Goal: Transaction & Acquisition: Book appointment/travel/reservation

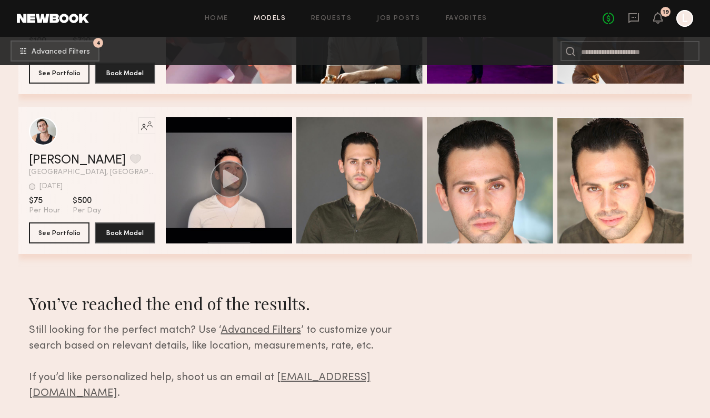
scroll to position [7508, 0]
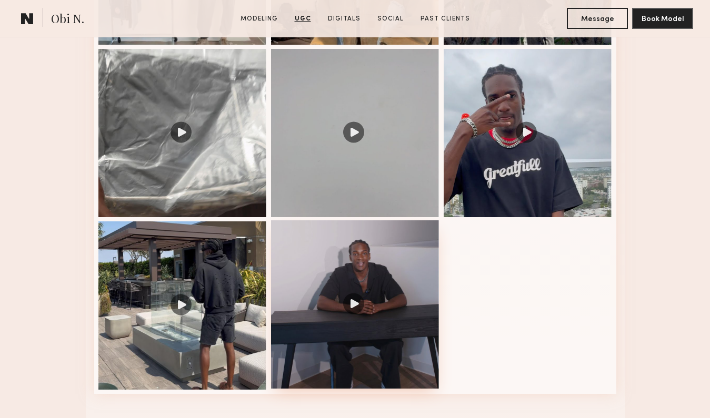
scroll to position [1271, 0]
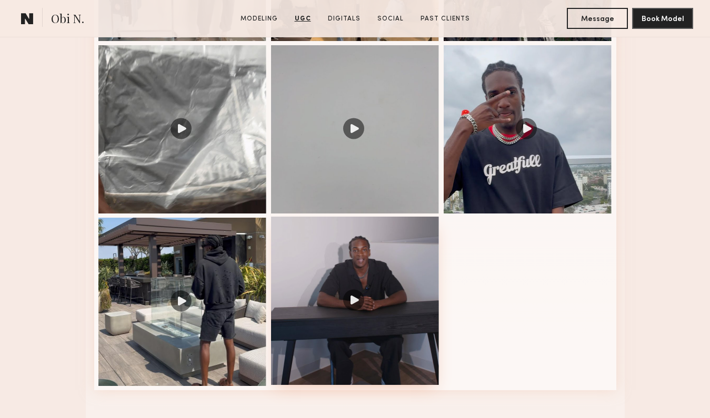
click at [365, 321] on div at bounding box center [355, 301] width 168 height 168
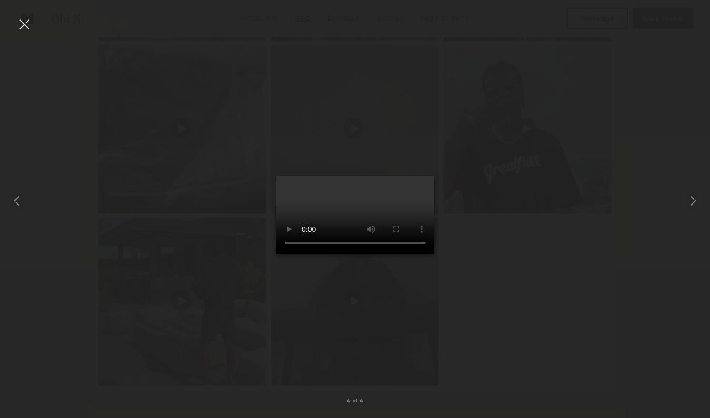
click at [22, 28] on div at bounding box center [24, 24] width 17 height 17
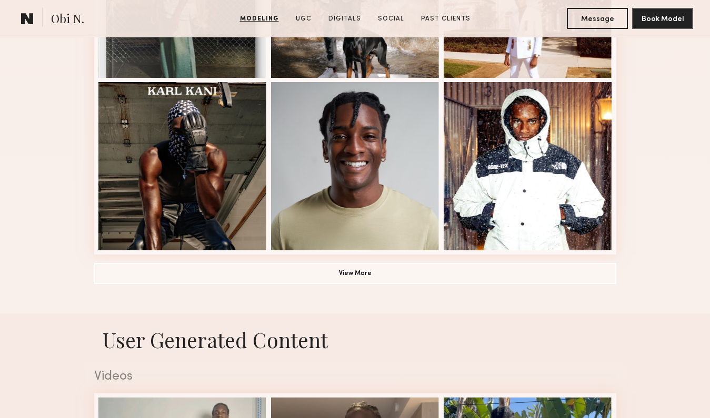
scroll to position [748, 0]
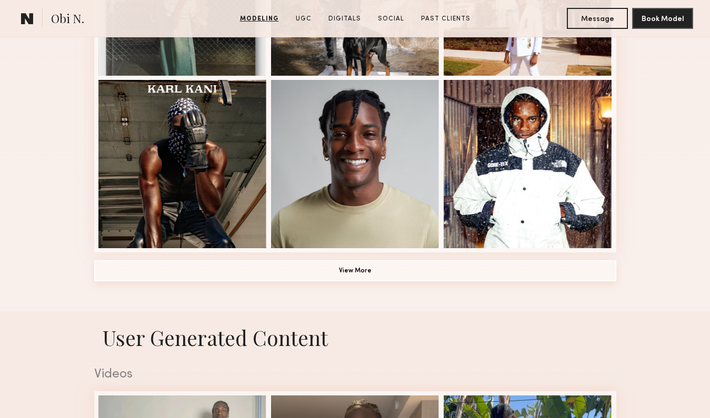
click at [357, 275] on button "View More" at bounding box center [355, 270] width 522 height 21
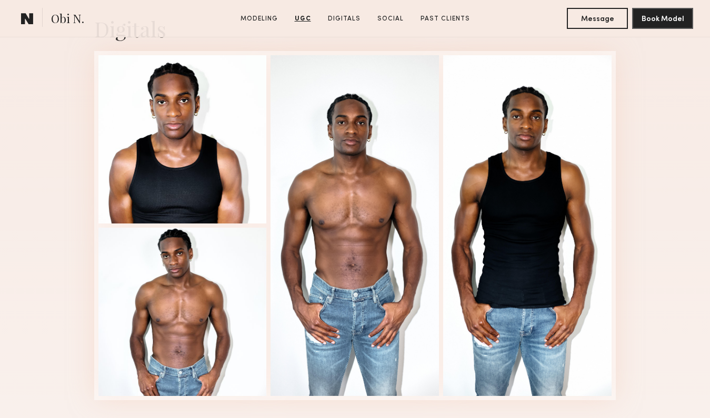
scroll to position [2400, 0]
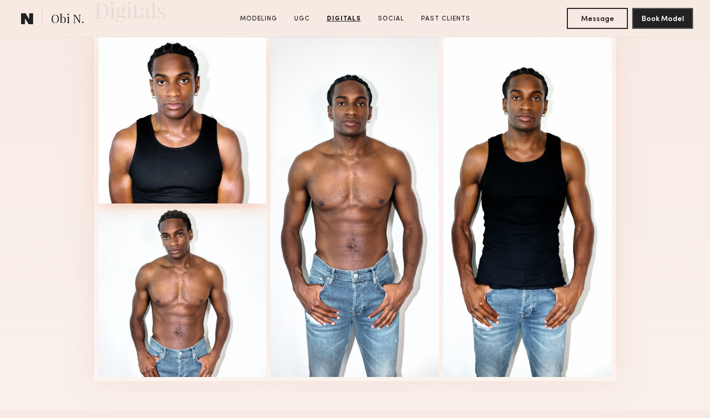
click at [225, 160] on div at bounding box center [182, 119] width 168 height 168
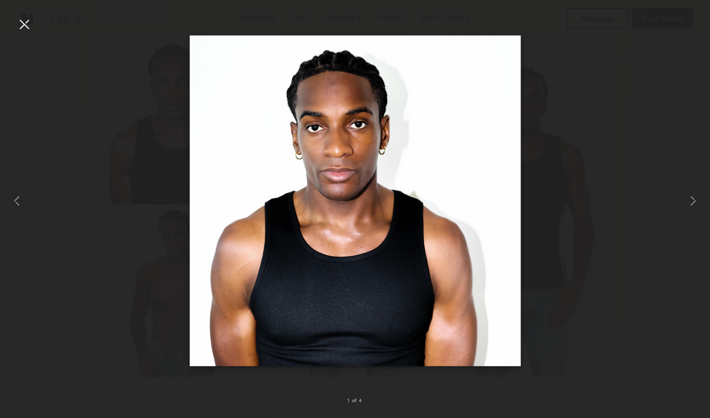
click at [18, 29] on div at bounding box center [24, 24] width 17 height 17
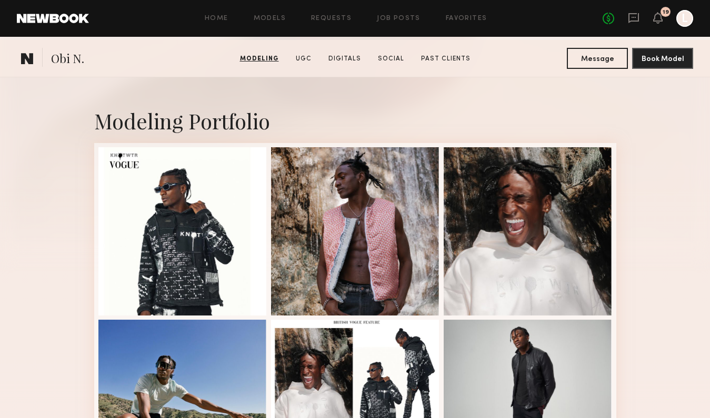
scroll to position [0, 0]
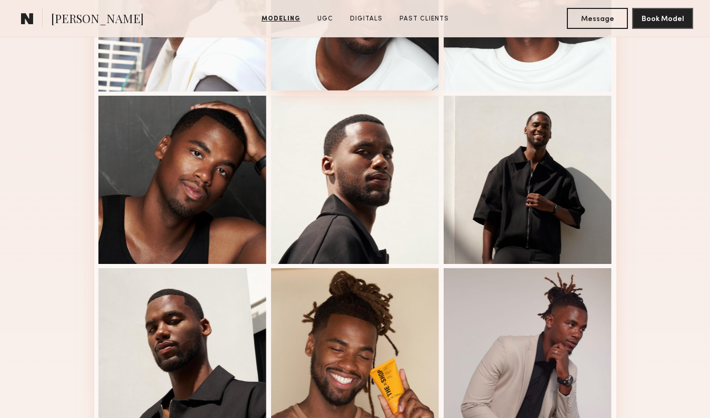
scroll to position [562, 0]
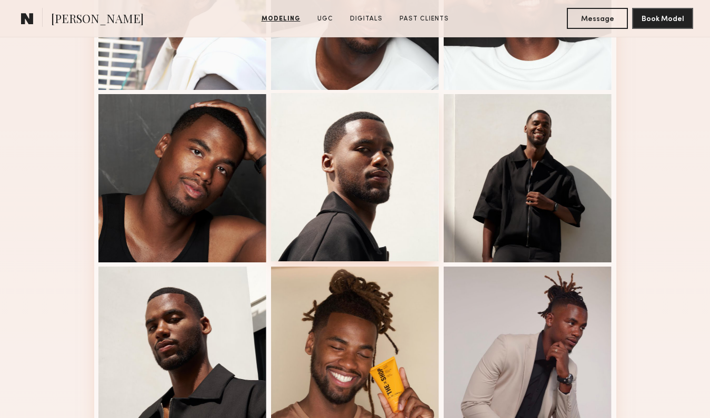
click at [377, 211] on div at bounding box center [355, 177] width 168 height 168
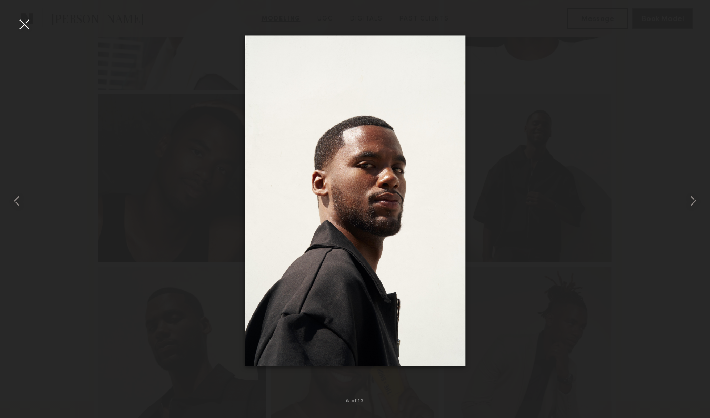
click at [32, 27] on div at bounding box center [24, 24] width 17 height 17
click at [26, 26] on div at bounding box center [24, 24] width 17 height 17
click at [26, 23] on div at bounding box center [24, 24] width 17 height 17
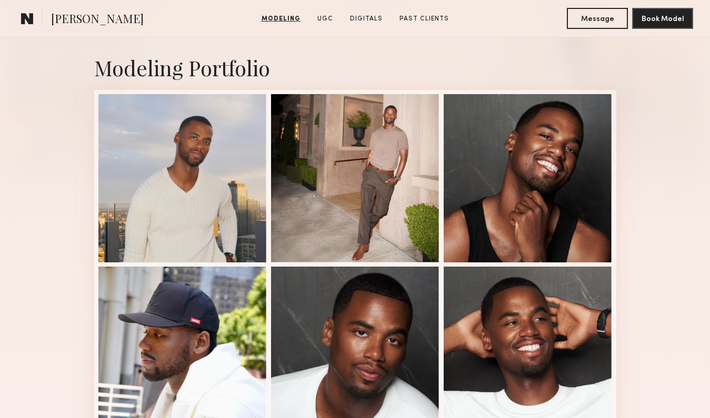
scroll to position [0, 0]
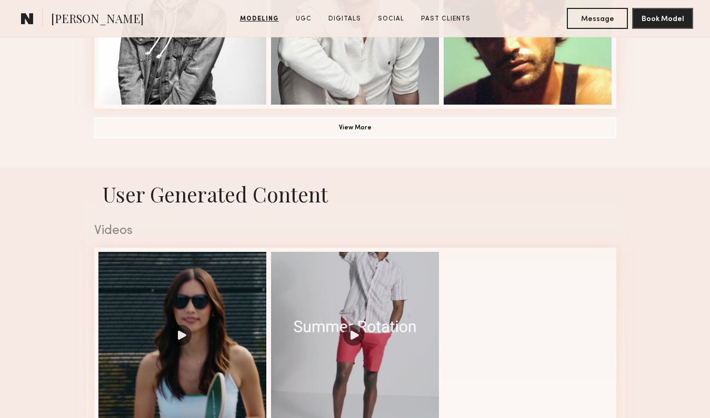
scroll to position [907, 0]
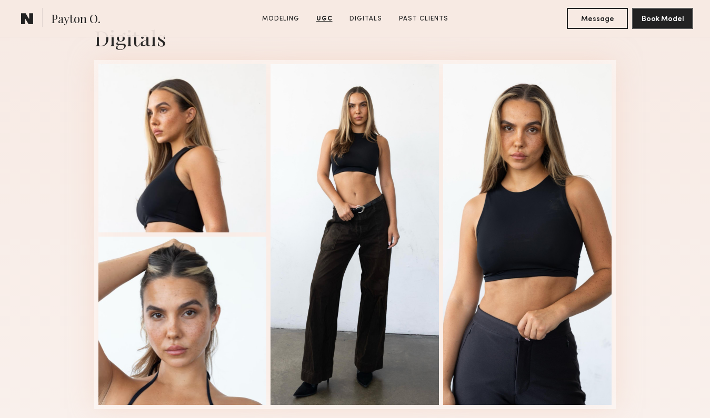
scroll to position [2269, 0]
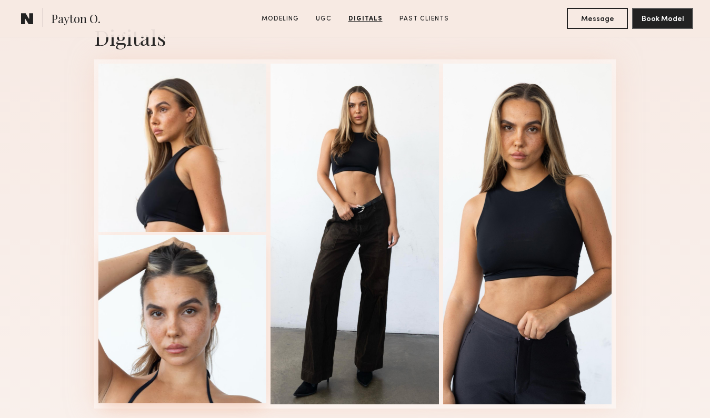
click at [227, 359] on div at bounding box center [182, 319] width 168 height 168
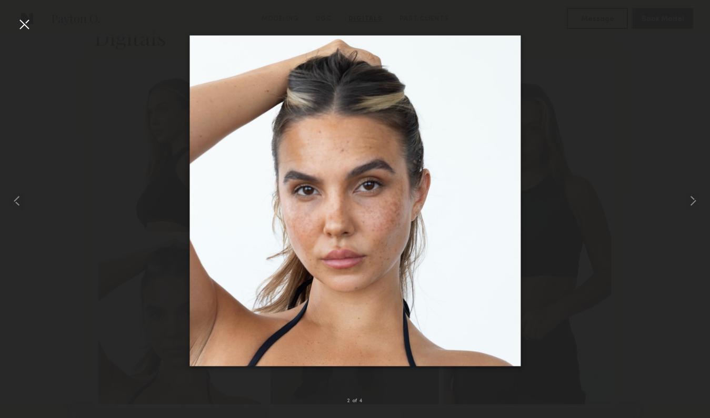
click at [26, 23] on div at bounding box center [24, 24] width 17 height 17
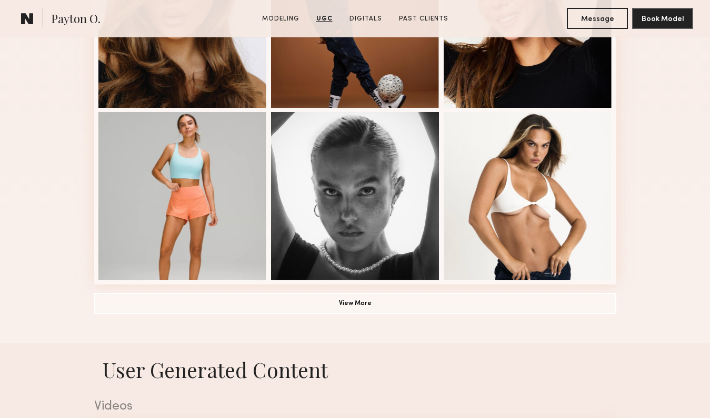
scroll to position [718, 0]
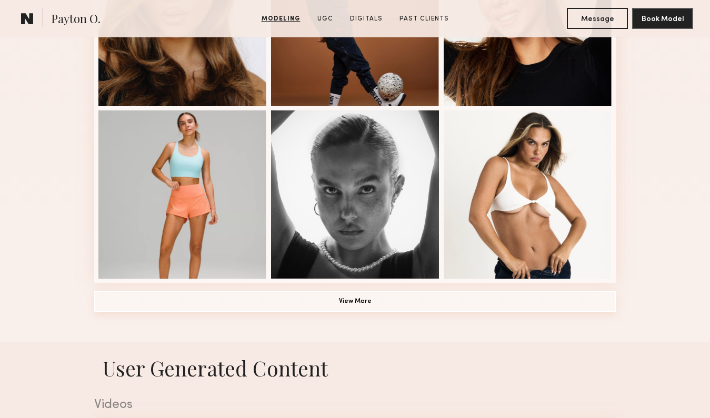
click at [332, 306] on button "View More" at bounding box center [355, 301] width 522 height 21
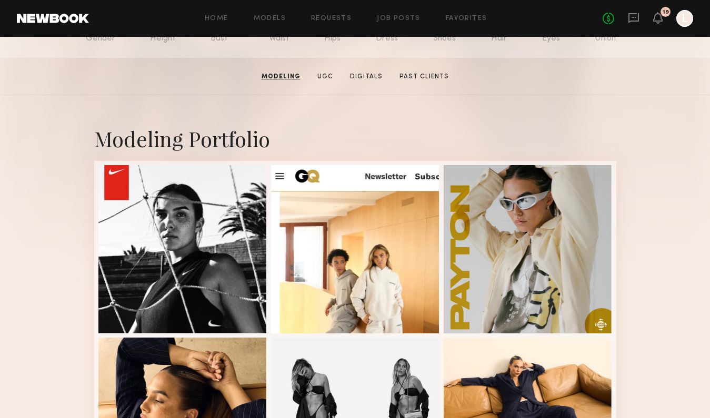
scroll to position [0, 0]
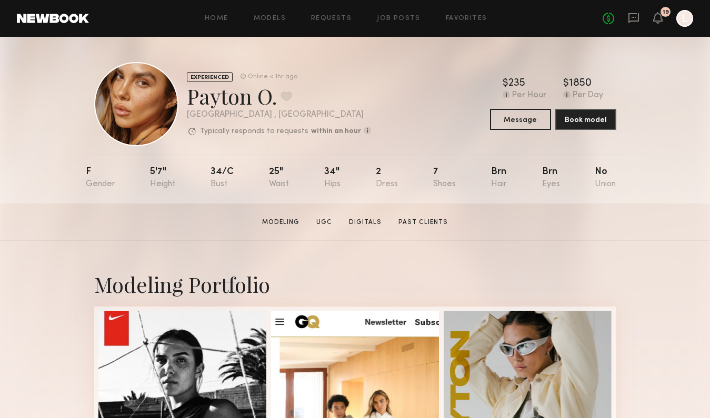
click at [127, 114] on div at bounding box center [136, 104] width 84 height 84
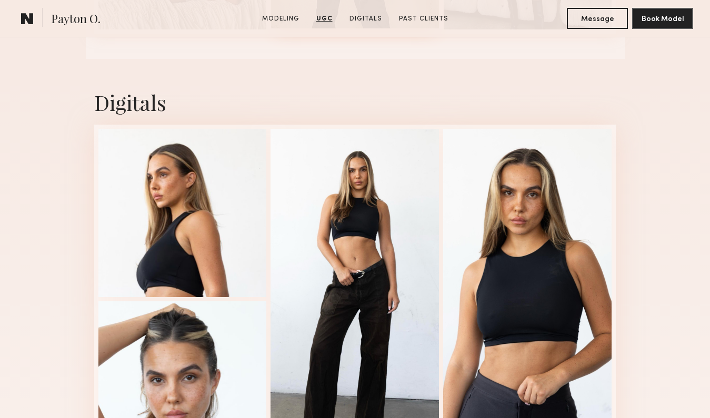
scroll to position [2865, 0]
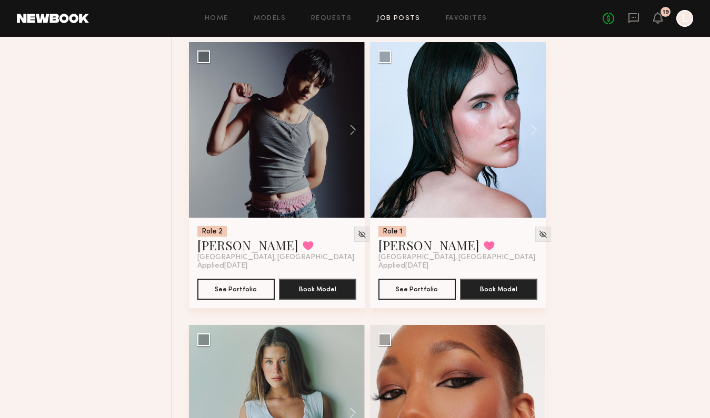
scroll to position [13991, 0]
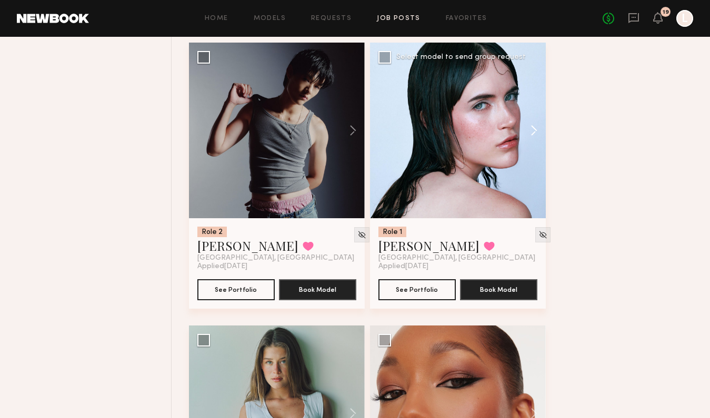
click at [534, 141] on button at bounding box center [529, 131] width 34 height 176
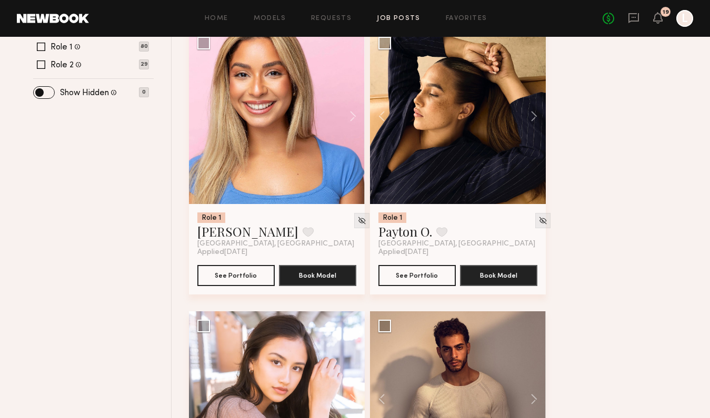
scroll to position [0, 0]
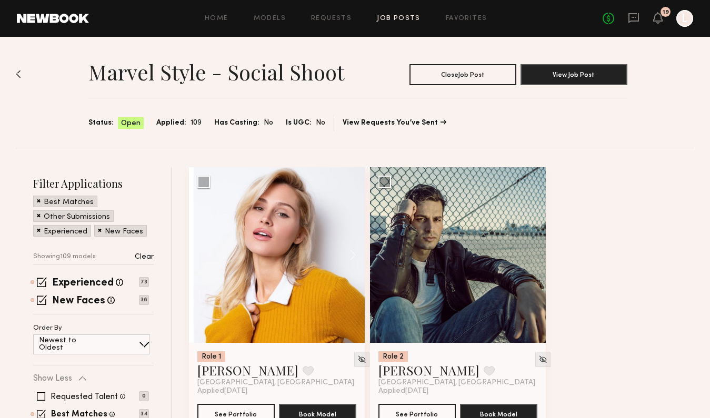
click at [400, 17] on link "Job Posts" at bounding box center [399, 18] width 44 height 7
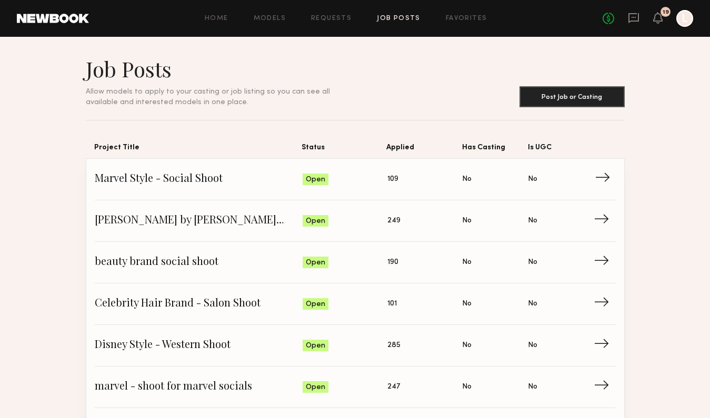
click at [209, 184] on span "Marvel Style - Social Shoot" at bounding box center [199, 179] width 208 height 16
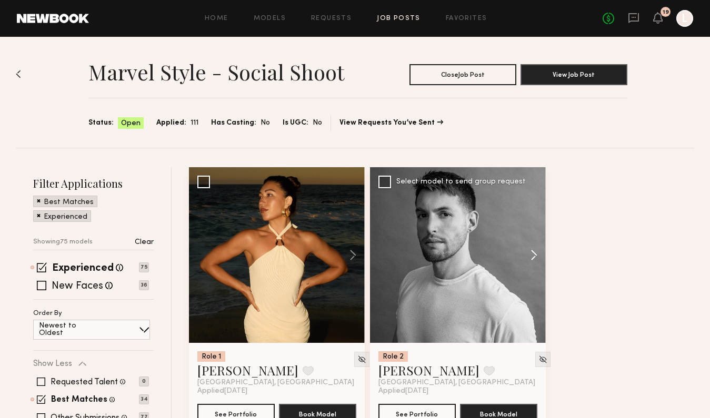
click at [532, 251] on button at bounding box center [529, 255] width 34 height 176
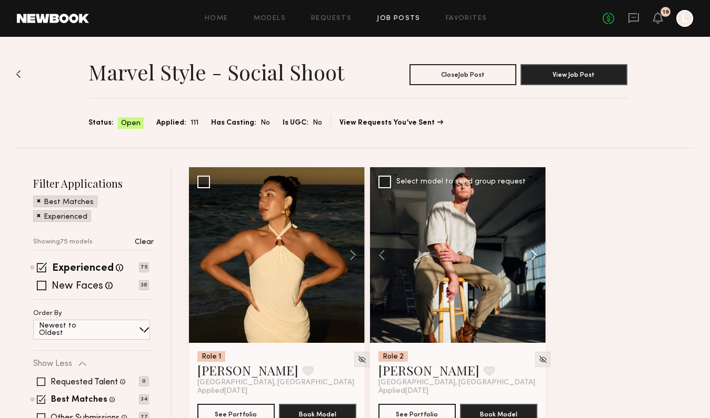
click at [532, 251] on button at bounding box center [529, 255] width 34 height 176
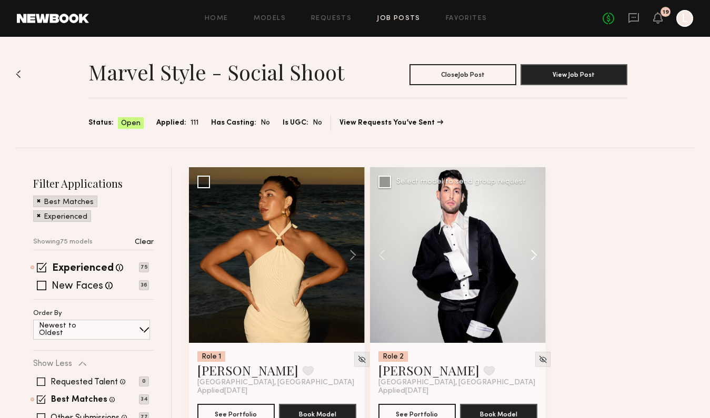
click at [532, 251] on button at bounding box center [529, 255] width 34 height 176
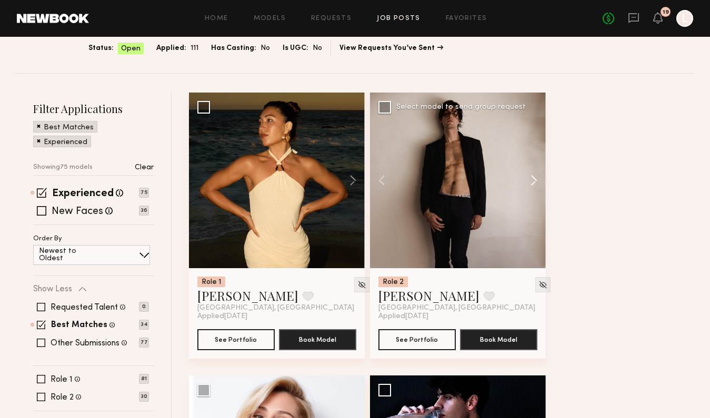
scroll to position [75, 0]
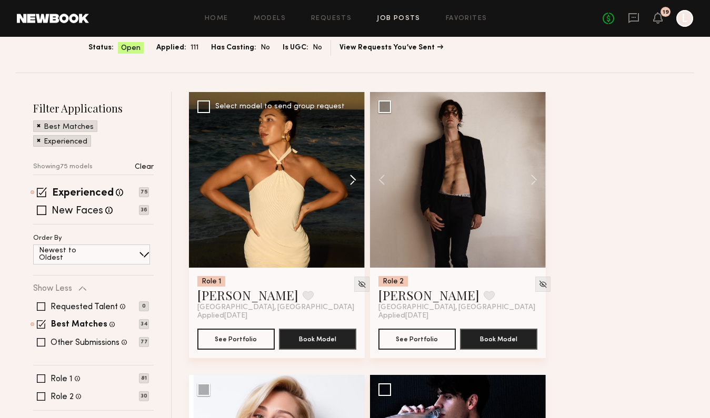
click at [354, 180] on button at bounding box center [348, 180] width 34 height 176
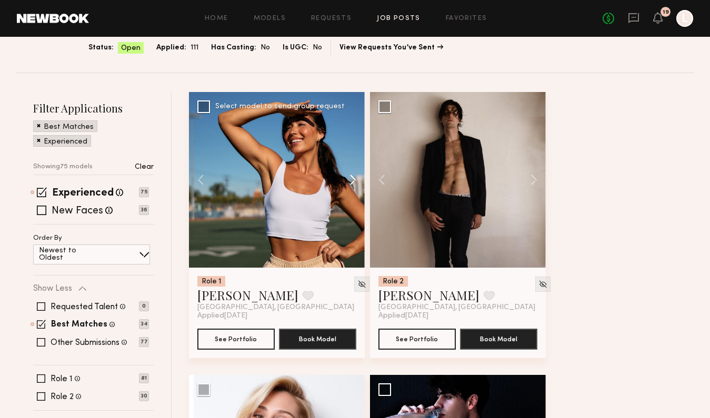
click at [354, 180] on button at bounding box center [348, 180] width 34 height 176
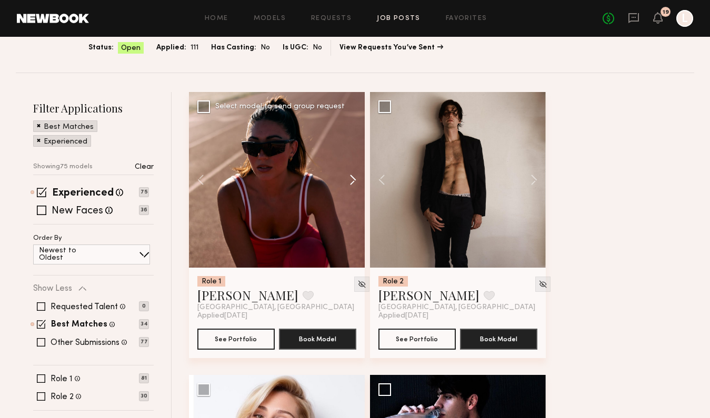
click at [354, 180] on button at bounding box center [348, 180] width 34 height 176
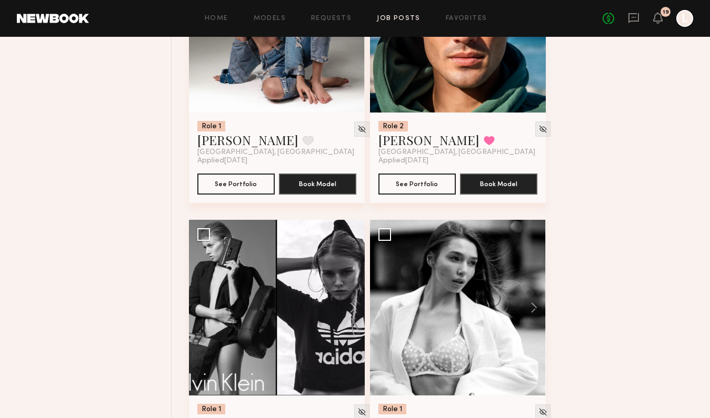
scroll to position [1464, 0]
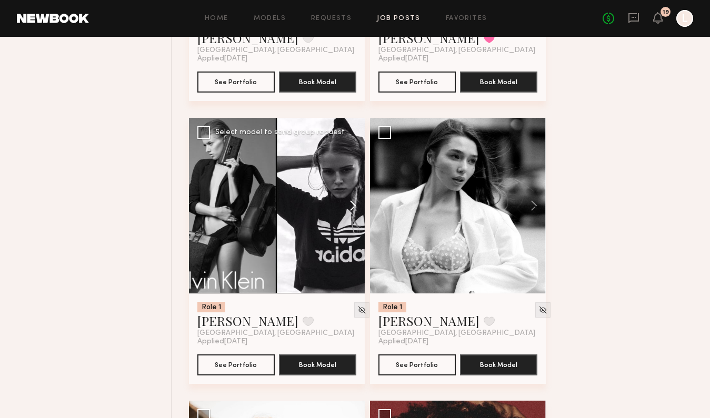
click at [351, 208] on button at bounding box center [348, 206] width 34 height 176
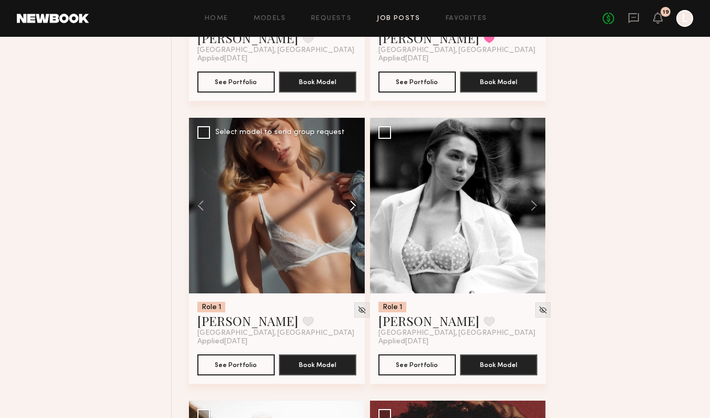
click at [351, 208] on button at bounding box center [348, 206] width 34 height 176
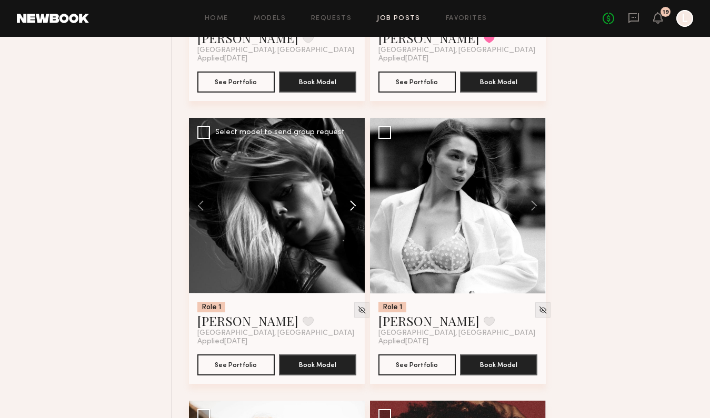
click at [351, 208] on button at bounding box center [348, 206] width 34 height 176
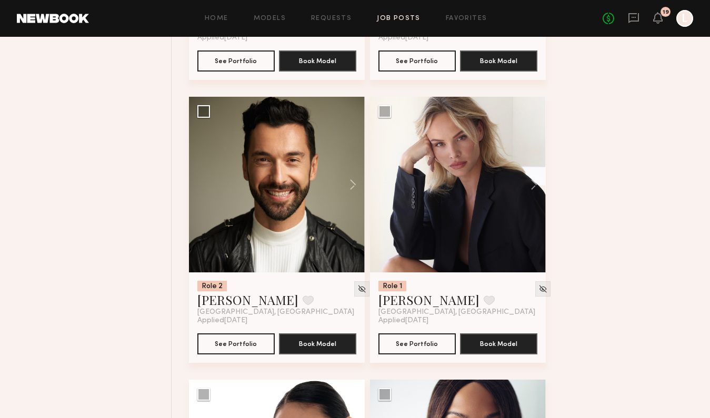
scroll to position [2618, 0]
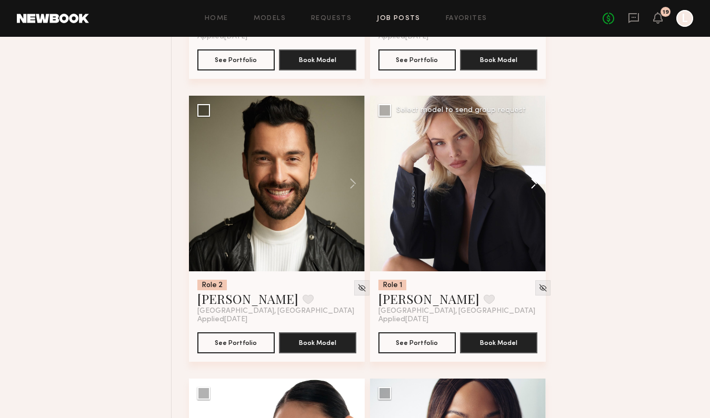
click at [537, 185] on button at bounding box center [529, 184] width 34 height 176
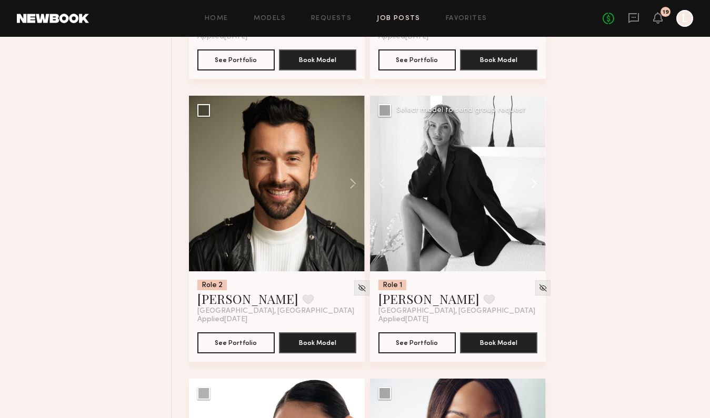
click at [537, 185] on button at bounding box center [529, 184] width 34 height 176
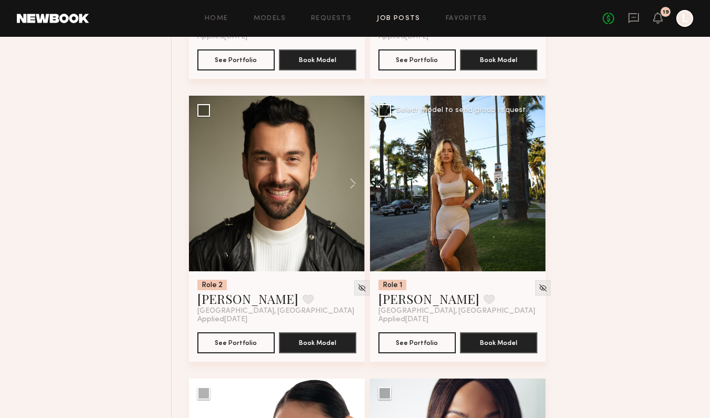
click at [537, 185] on button at bounding box center [529, 184] width 34 height 176
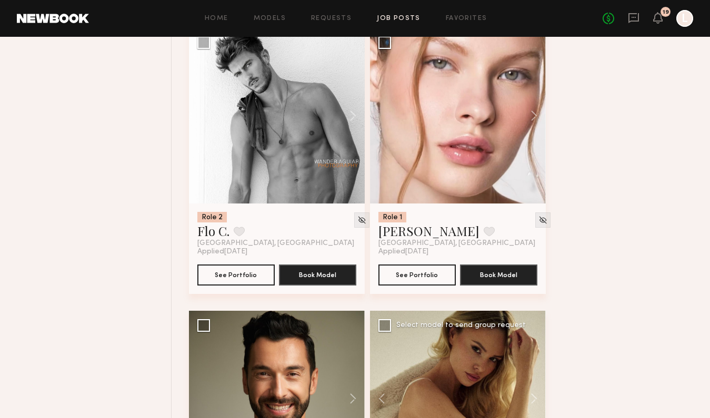
scroll to position [2402, 0]
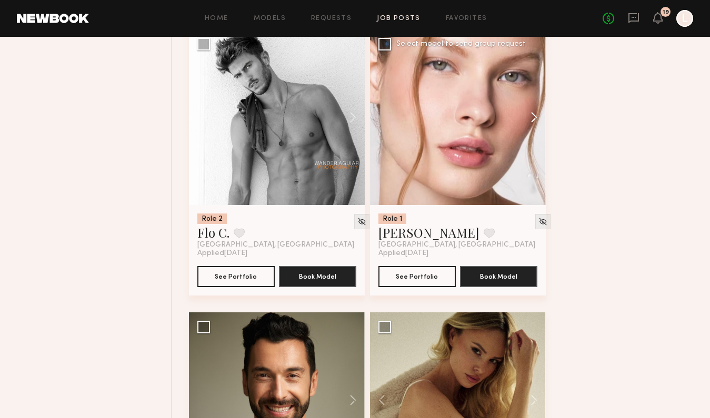
click at [535, 116] on button at bounding box center [529, 117] width 34 height 176
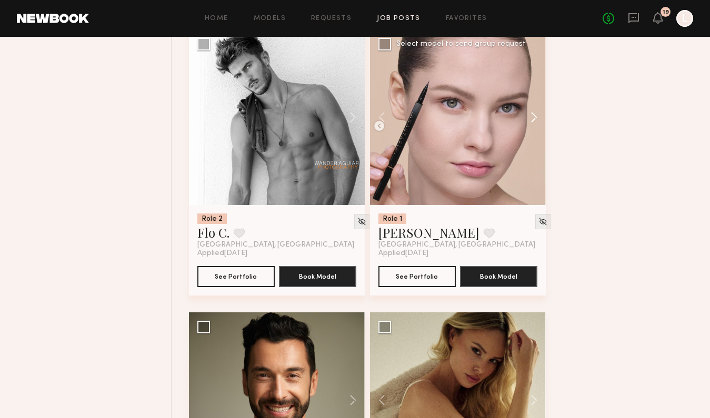
click at [535, 116] on button at bounding box center [529, 117] width 34 height 176
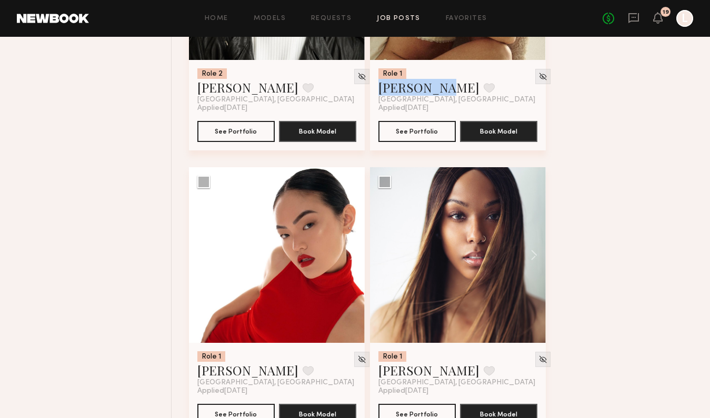
scroll to position [2831, 0]
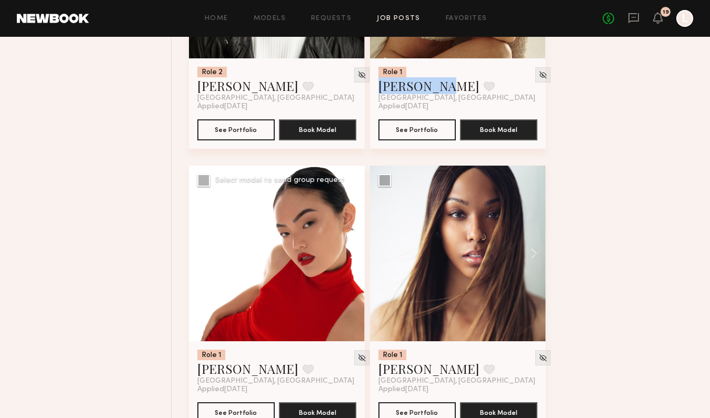
click at [354, 259] on button at bounding box center [348, 254] width 34 height 176
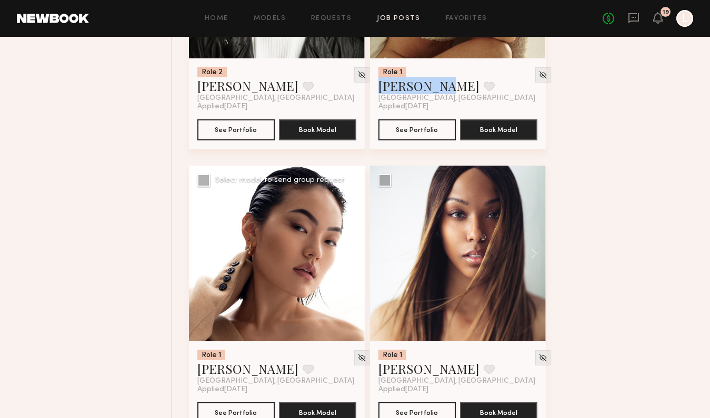
click at [354, 259] on button at bounding box center [348, 254] width 34 height 176
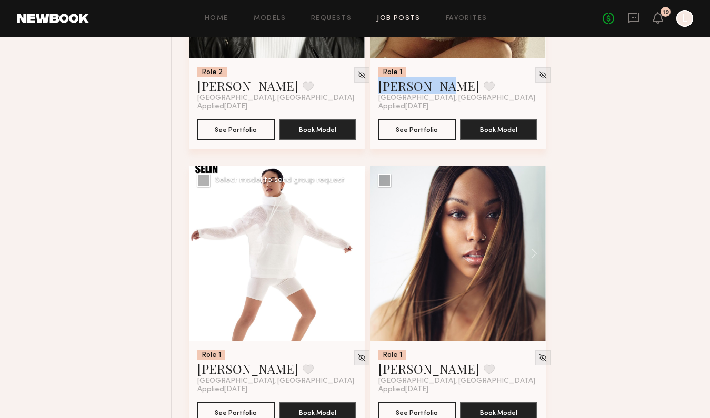
click at [354, 259] on button at bounding box center [348, 254] width 34 height 176
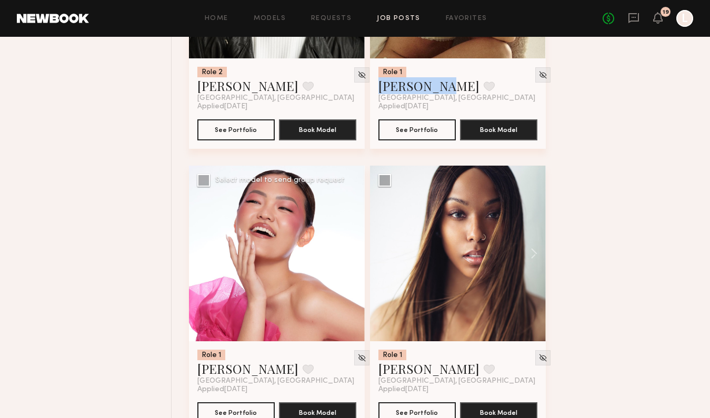
click at [354, 259] on button at bounding box center [348, 254] width 34 height 176
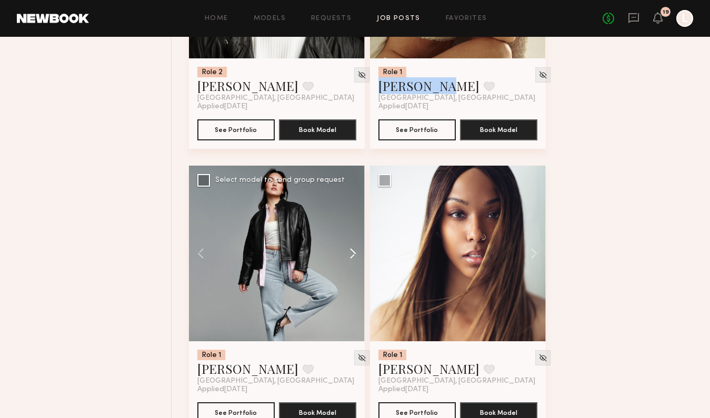
click at [354, 259] on button at bounding box center [348, 254] width 34 height 176
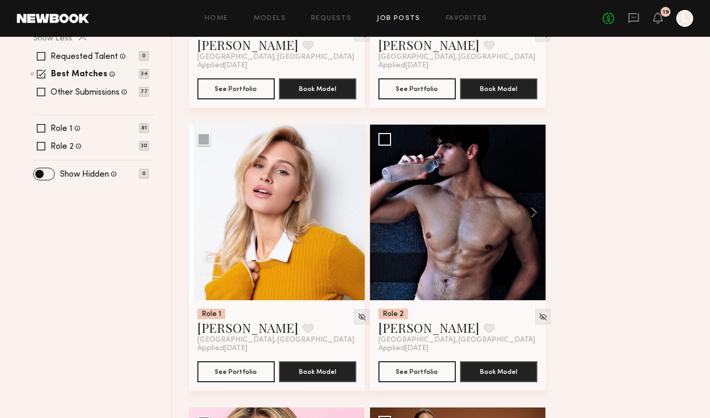
scroll to position [87, 0]
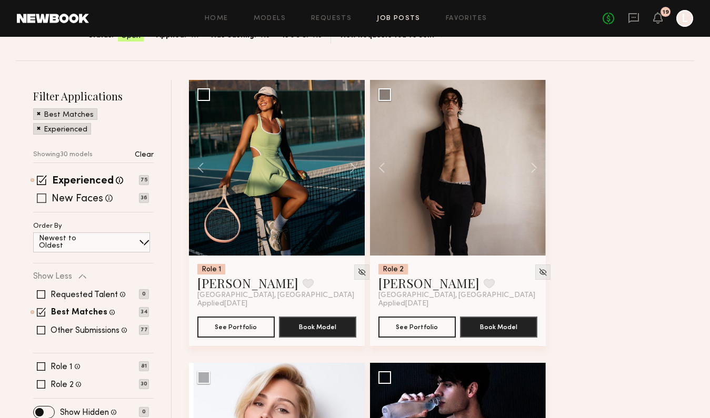
click at [39, 199] on span at bounding box center [41, 198] width 9 height 9
click at [45, 333] on span at bounding box center [41, 330] width 8 height 8
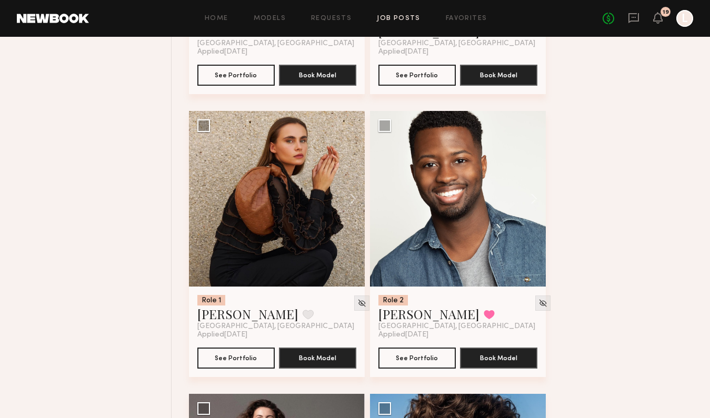
scroll to position [1171, 0]
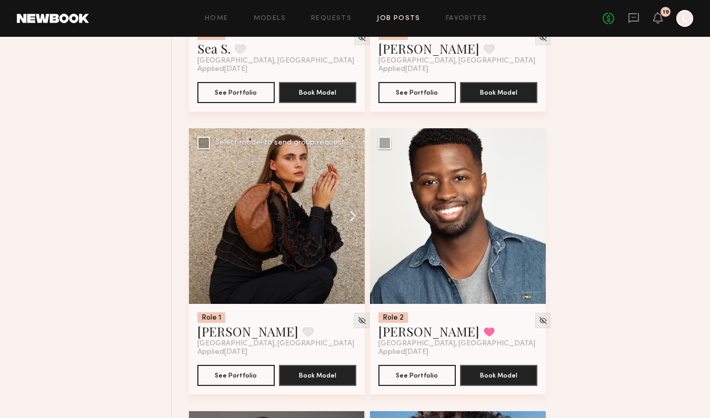
click at [350, 213] on button at bounding box center [348, 216] width 34 height 176
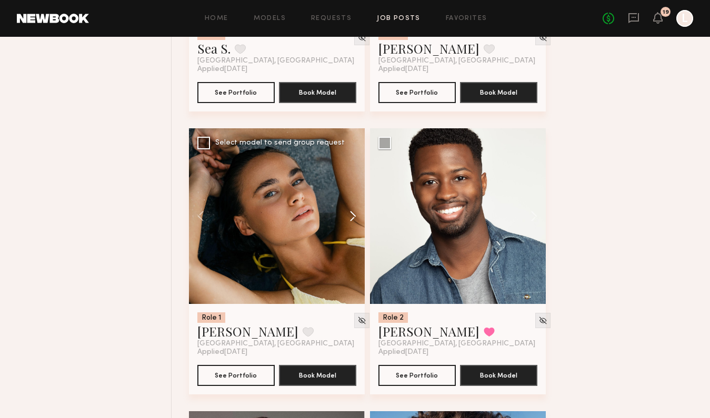
click at [350, 213] on button at bounding box center [348, 216] width 34 height 176
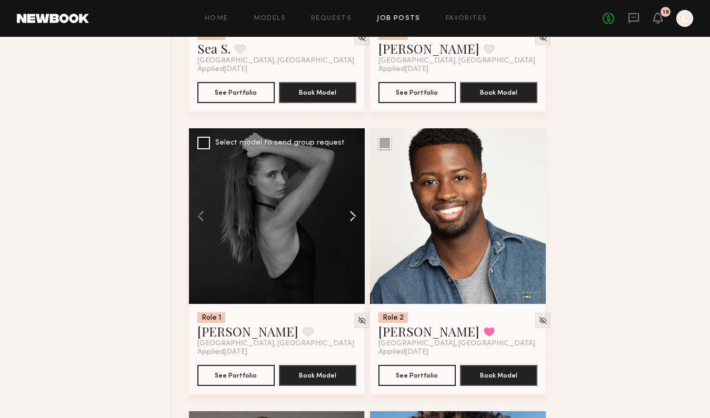
click at [350, 213] on button at bounding box center [348, 216] width 34 height 176
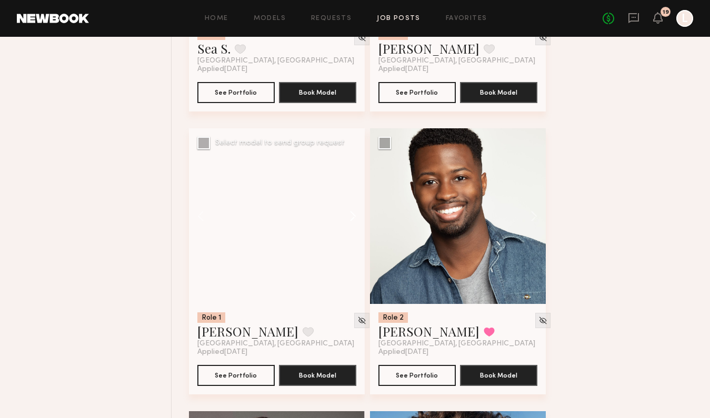
click at [350, 213] on button at bounding box center [348, 216] width 34 height 176
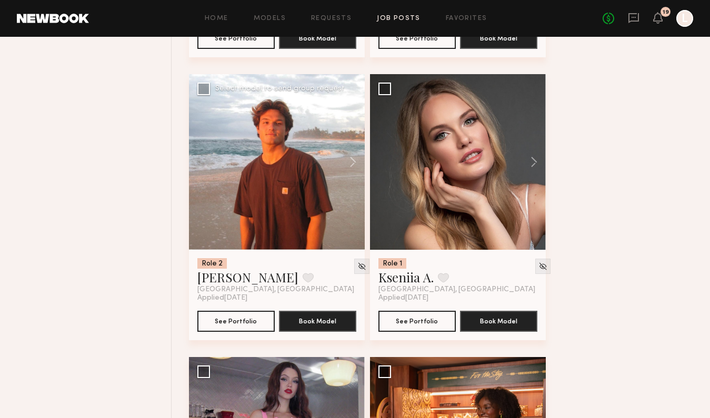
scroll to position [2638, 0]
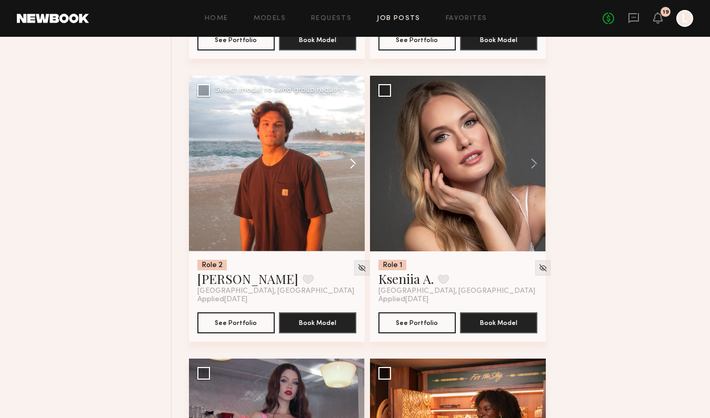
click at [355, 162] on button at bounding box center [348, 164] width 34 height 176
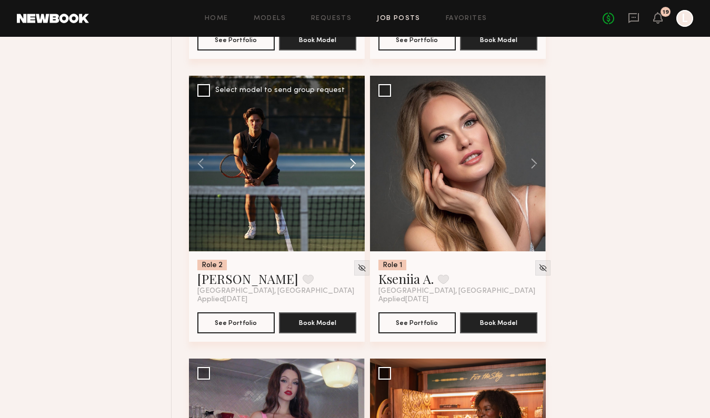
click at [355, 162] on button at bounding box center [348, 164] width 34 height 176
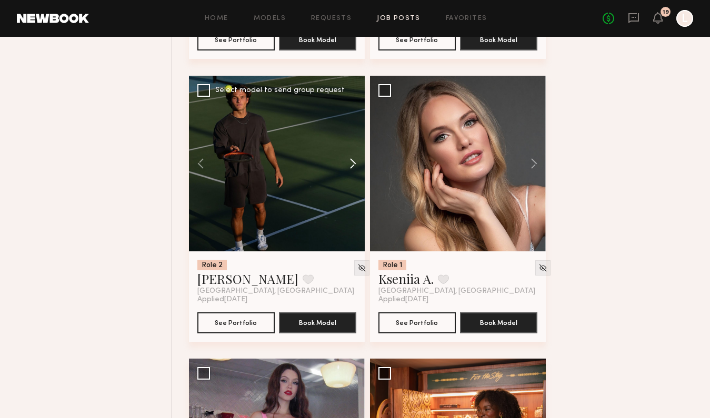
click at [355, 162] on button at bounding box center [348, 164] width 34 height 176
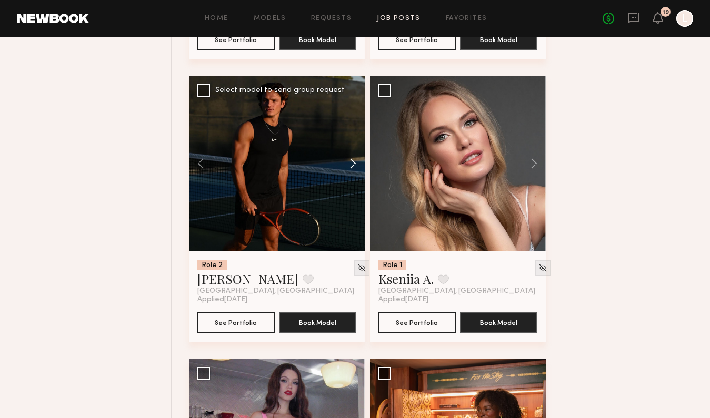
click at [355, 162] on button at bounding box center [348, 164] width 34 height 176
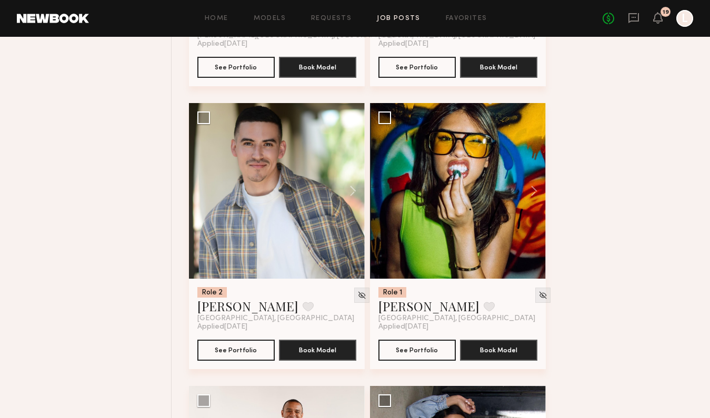
scroll to position [5161, 0]
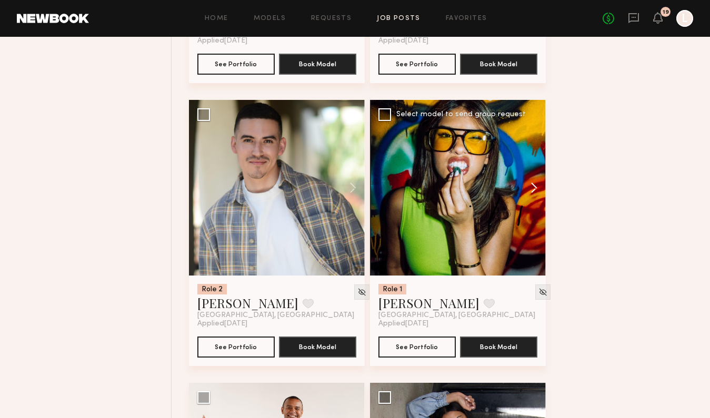
click at [530, 196] on button at bounding box center [529, 188] width 34 height 176
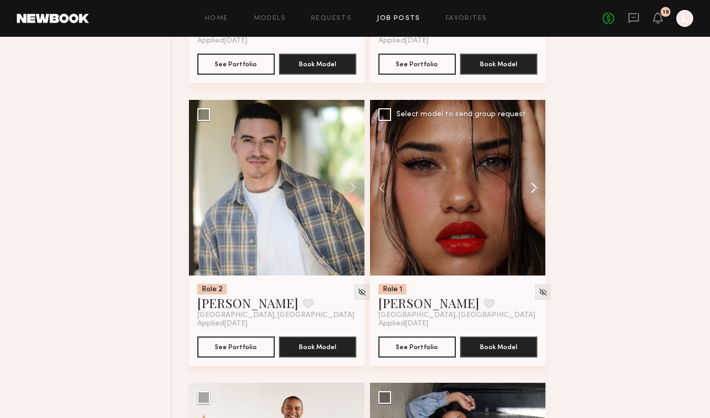
click at [530, 196] on button at bounding box center [529, 188] width 34 height 176
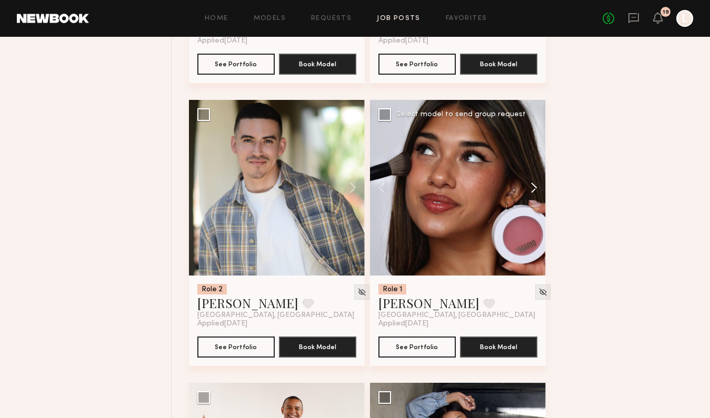
click at [530, 196] on button at bounding box center [529, 188] width 34 height 176
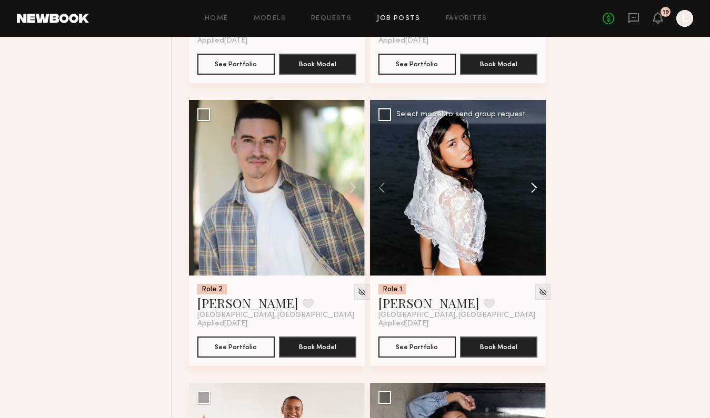
click at [530, 196] on button at bounding box center [529, 188] width 34 height 176
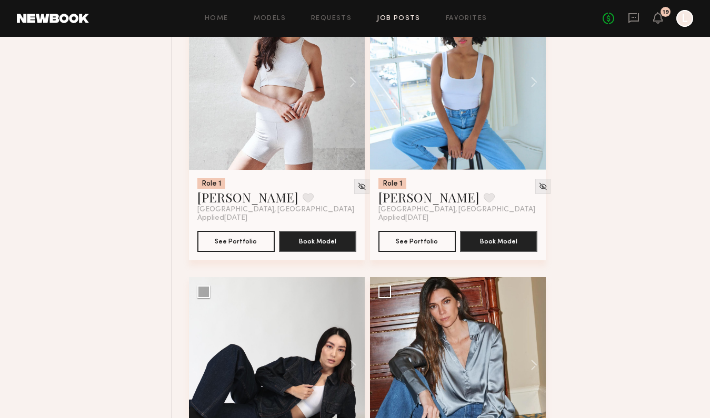
scroll to position [5976, 0]
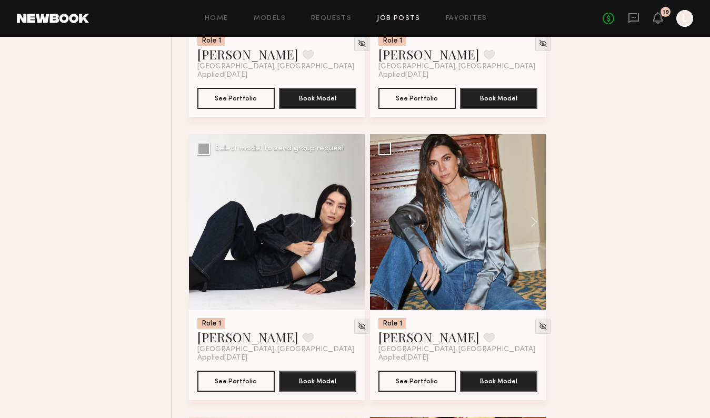
click at [353, 227] on button at bounding box center [348, 222] width 34 height 176
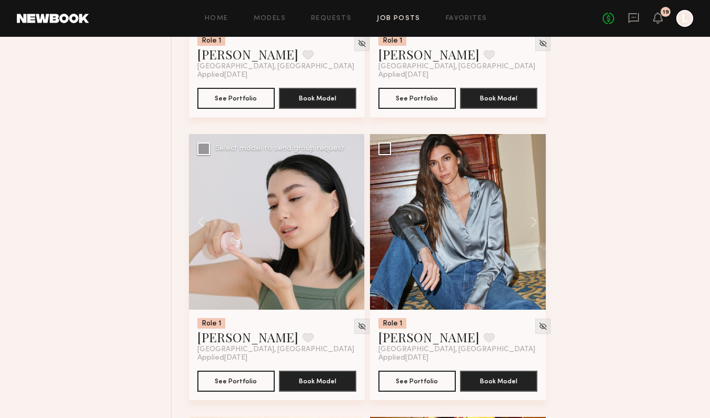
click at [353, 227] on button at bounding box center [348, 222] width 34 height 176
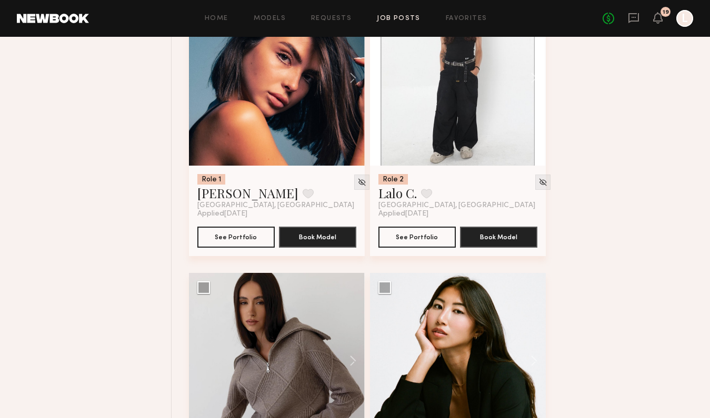
scroll to position [11775, 0]
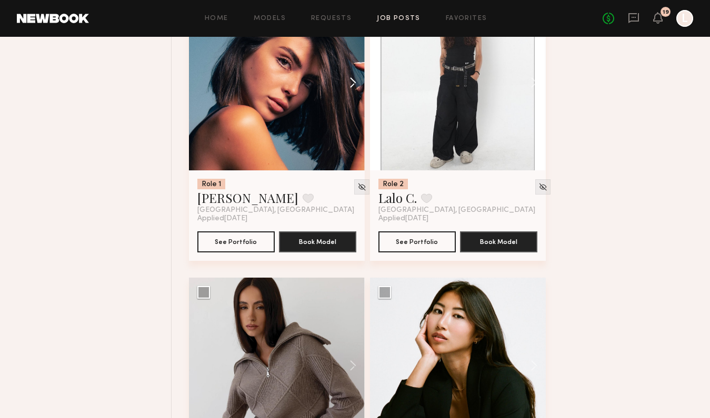
click at [351, 97] on button at bounding box center [348, 83] width 34 height 176
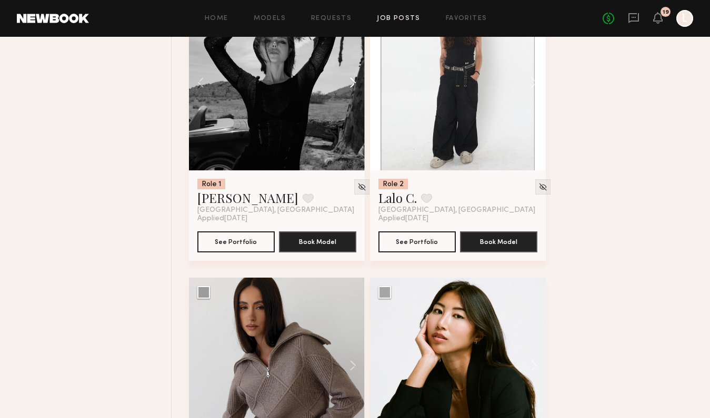
click at [351, 97] on button at bounding box center [348, 83] width 34 height 176
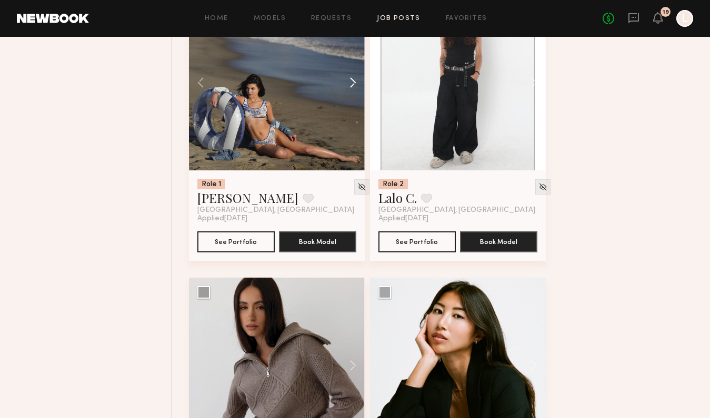
click at [351, 97] on button at bounding box center [348, 83] width 34 height 176
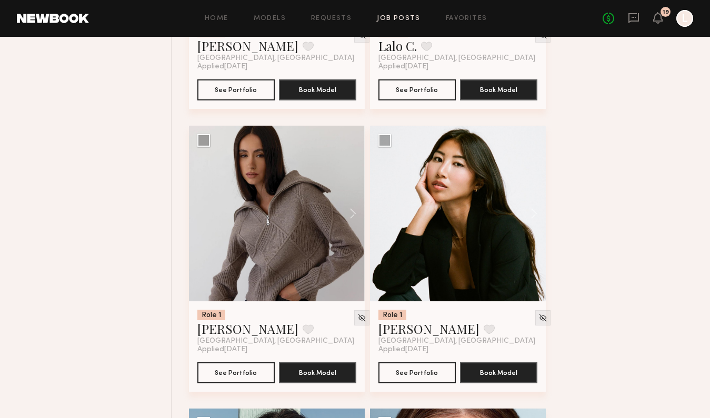
scroll to position [11984, 0]
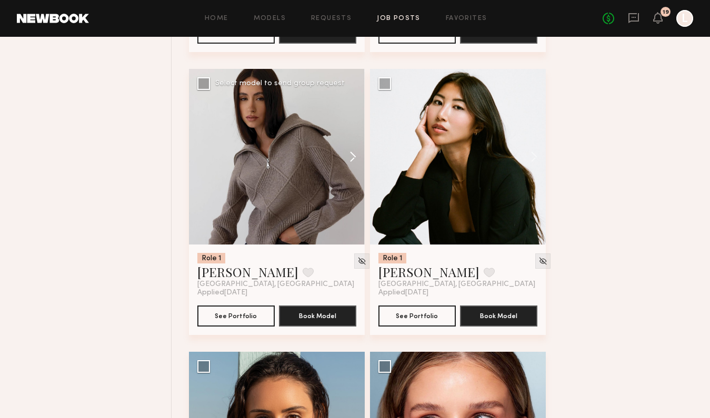
click at [354, 176] on button at bounding box center [348, 157] width 34 height 176
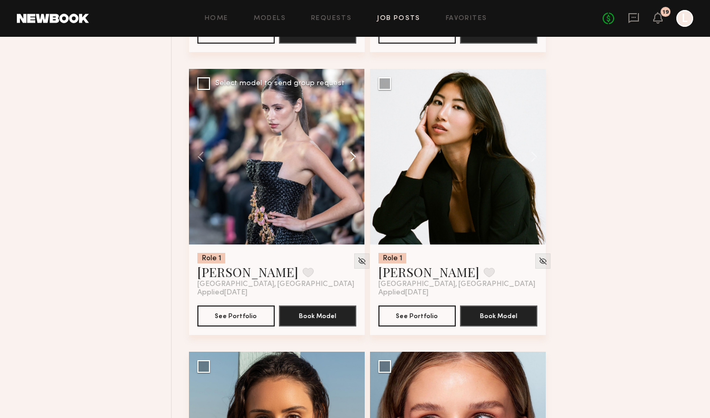
click at [354, 176] on button at bounding box center [348, 157] width 34 height 176
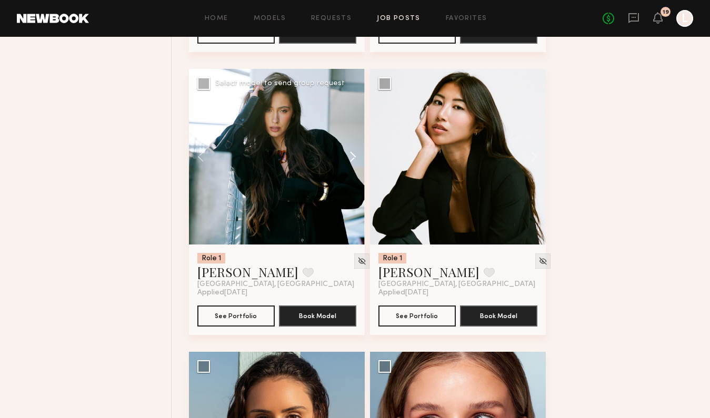
click at [354, 176] on button at bounding box center [348, 157] width 34 height 176
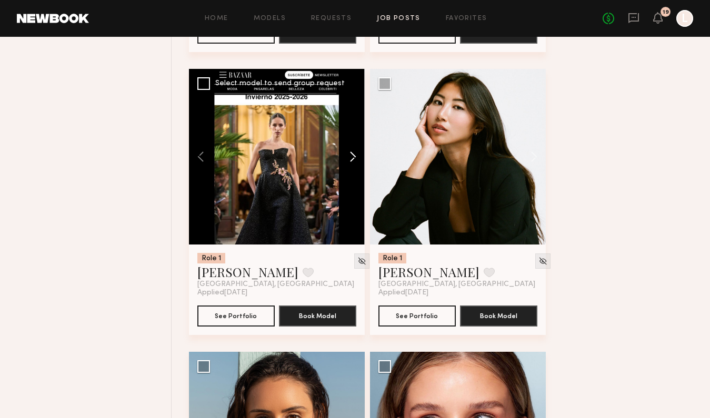
click at [354, 176] on button at bounding box center [348, 157] width 34 height 176
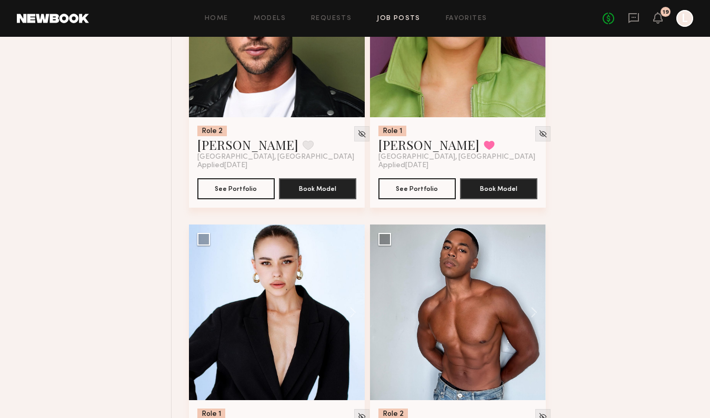
scroll to position [9134, 0]
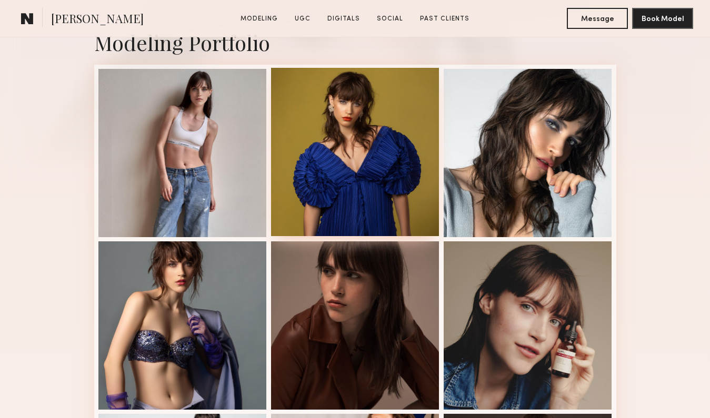
scroll to position [244, 0]
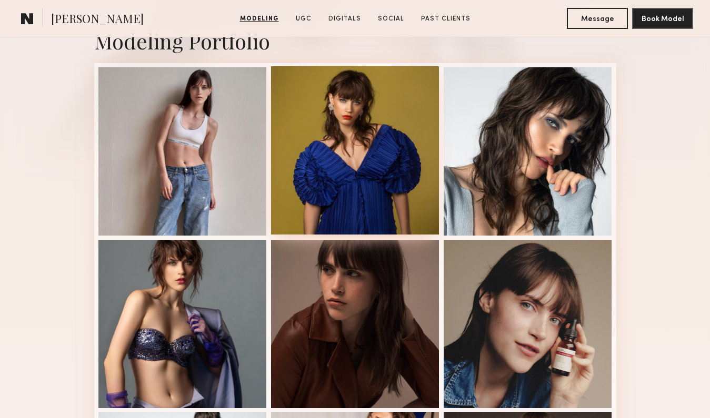
click at [361, 320] on div at bounding box center [355, 324] width 168 height 168
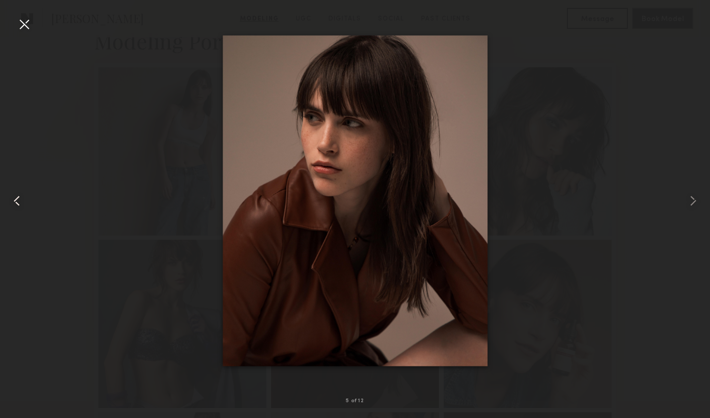
click at [13, 32] on div at bounding box center [14, 201] width 28 height 368
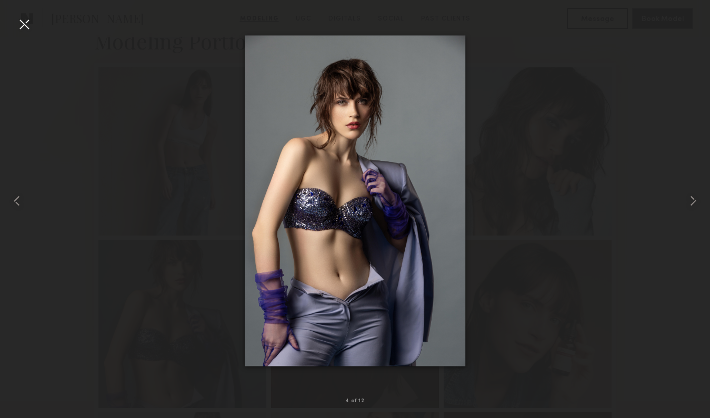
click at [24, 23] on div at bounding box center [24, 24] width 17 height 17
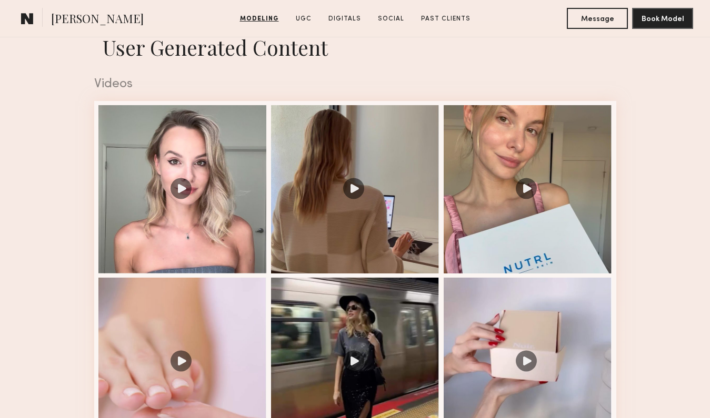
scroll to position [867, 0]
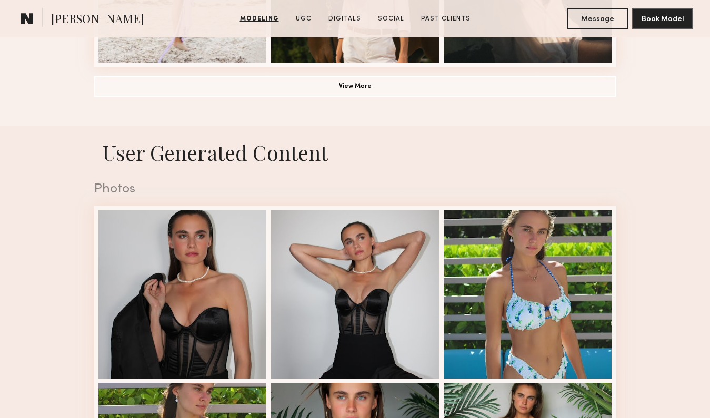
scroll to position [935, 0]
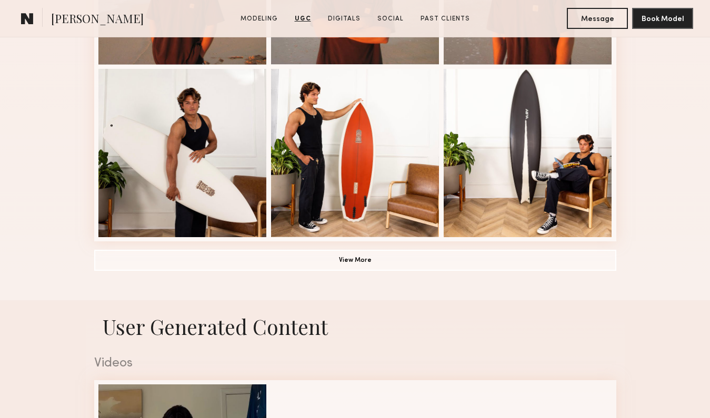
scroll to position [757, 0]
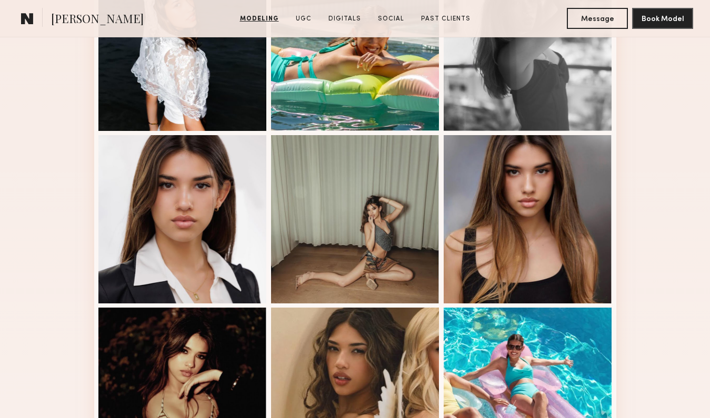
scroll to position [532, 0]
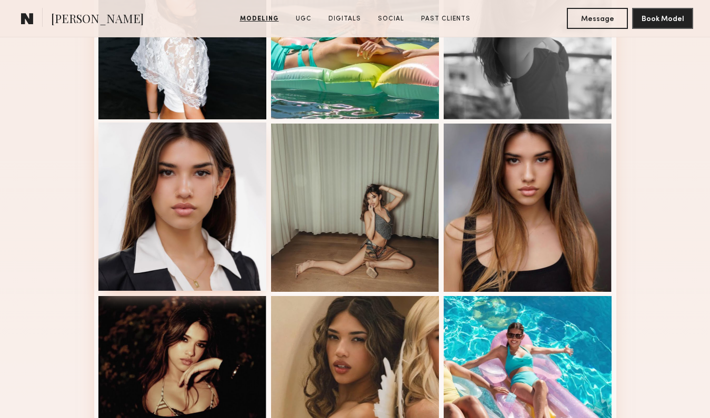
click at [190, 206] on div at bounding box center [182, 207] width 168 height 168
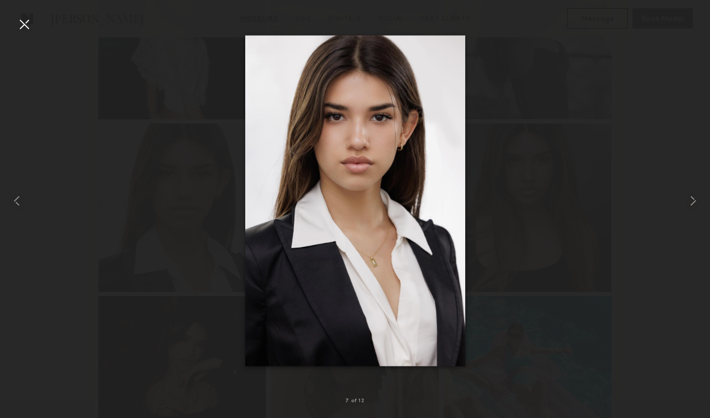
click at [23, 23] on div at bounding box center [24, 24] width 17 height 17
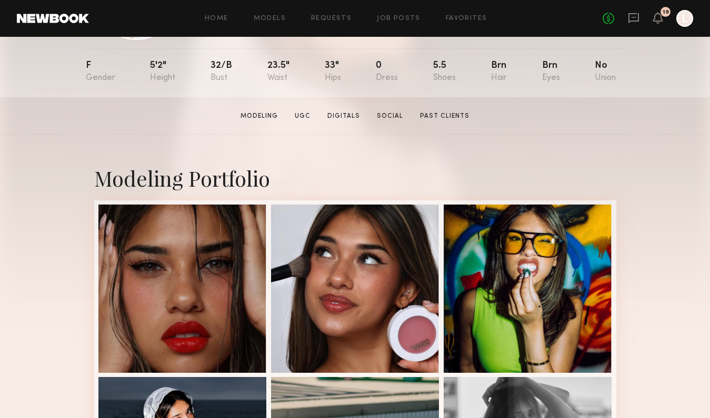
scroll to position [0, 0]
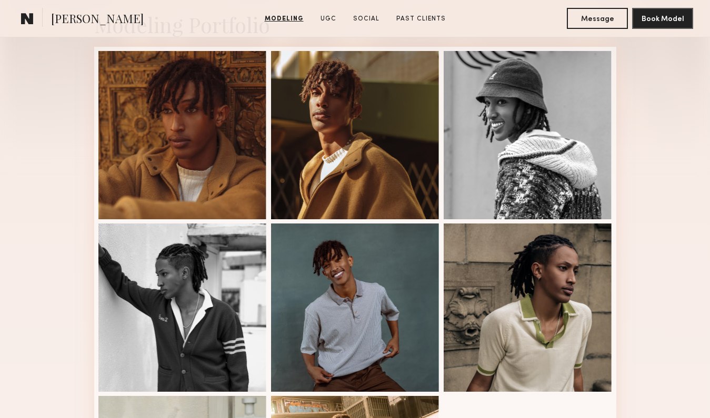
scroll to position [788, 0]
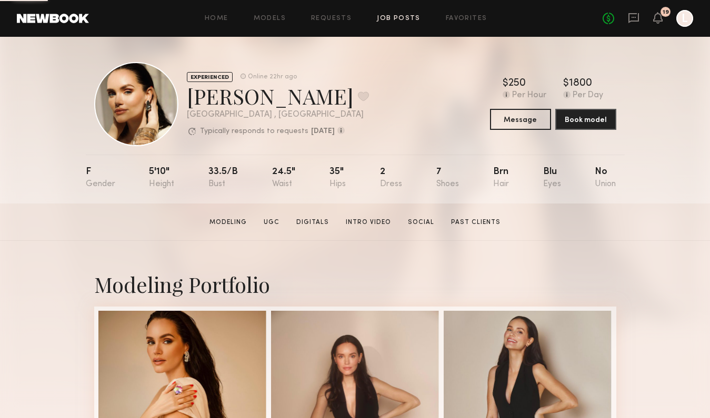
click at [397, 15] on link "Job Posts" at bounding box center [399, 18] width 44 height 7
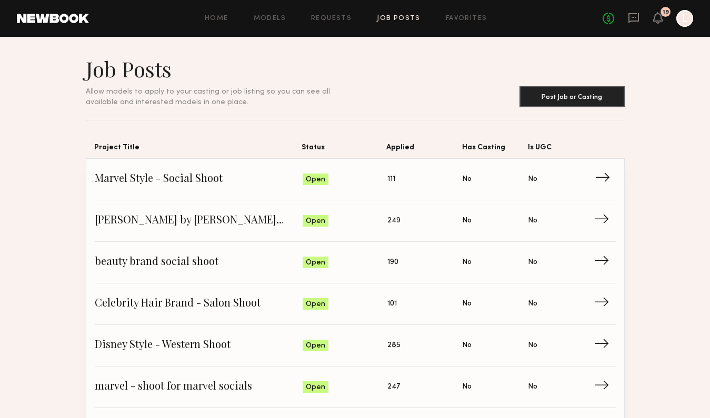
click at [213, 189] on link "Marvel Style - Social Shoot Status: Open Applied: 111 Has Casting: No Is UGC: N…" at bounding box center [355, 180] width 521 height 42
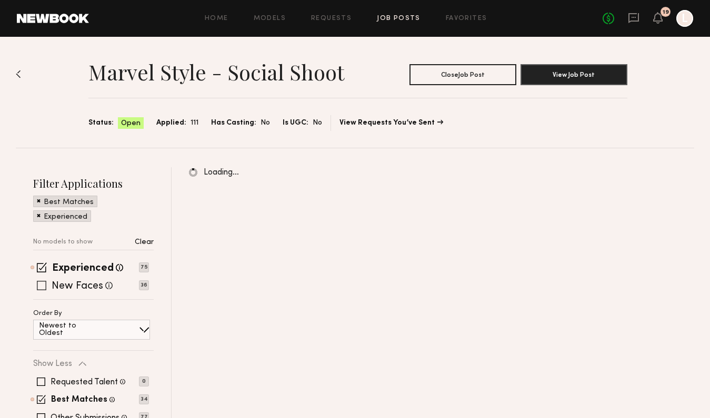
click at [52, 280] on div "New Faces Talent we've deemed to be in the early stages of their professional c…" at bounding box center [82, 286] width 61 height 14
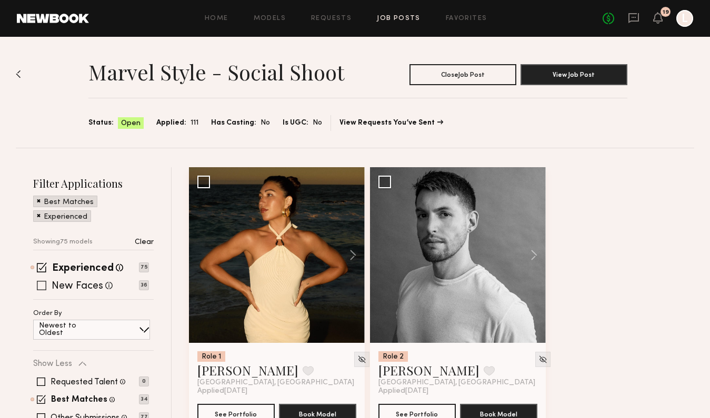
click at [42, 287] on span at bounding box center [41, 285] width 9 height 9
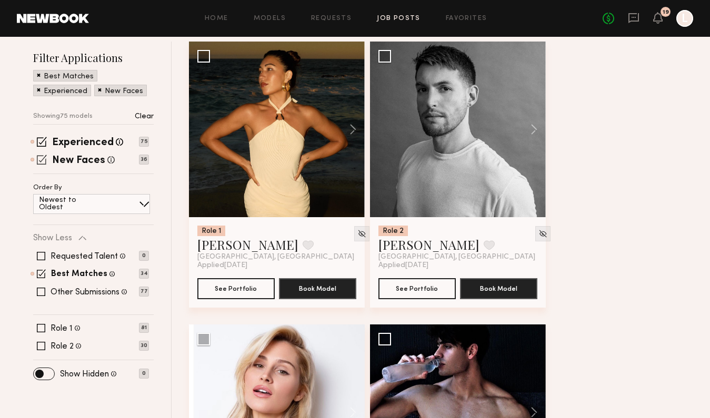
scroll to position [127, 0]
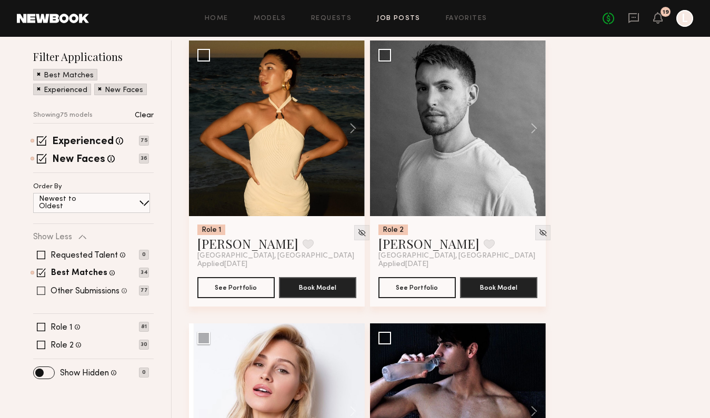
click at [39, 290] on span at bounding box center [41, 291] width 8 height 8
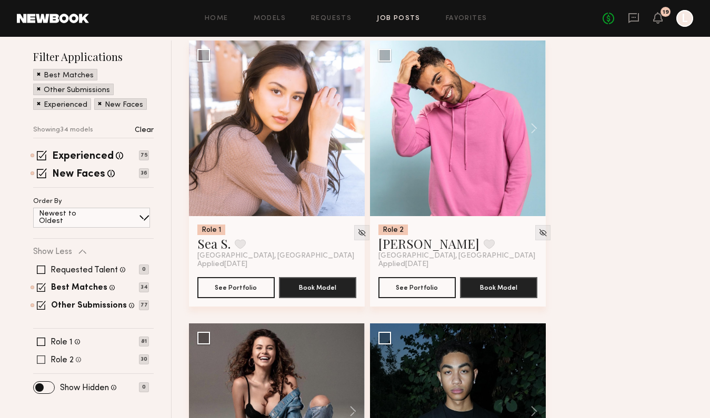
click at [42, 356] on span at bounding box center [41, 360] width 8 height 8
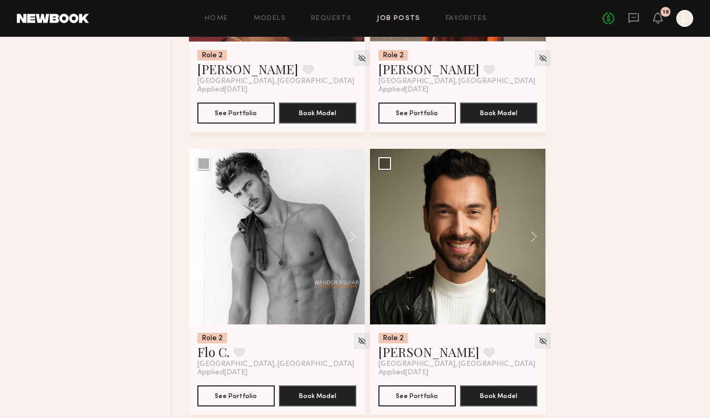
scroll to position [1154, 0]
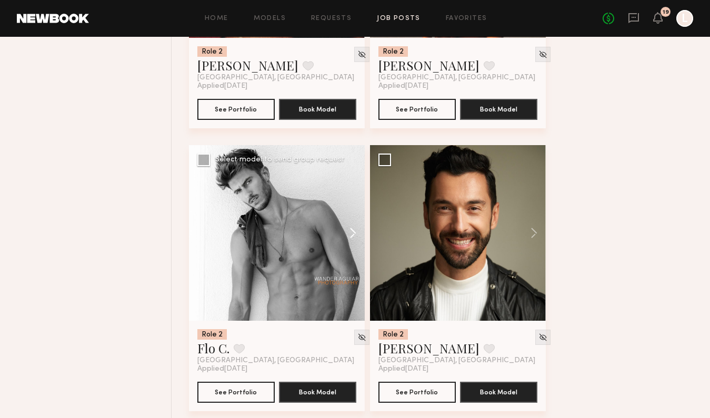
click at [352, 231] on button at bounding box center [348, 233] width 34 height 176
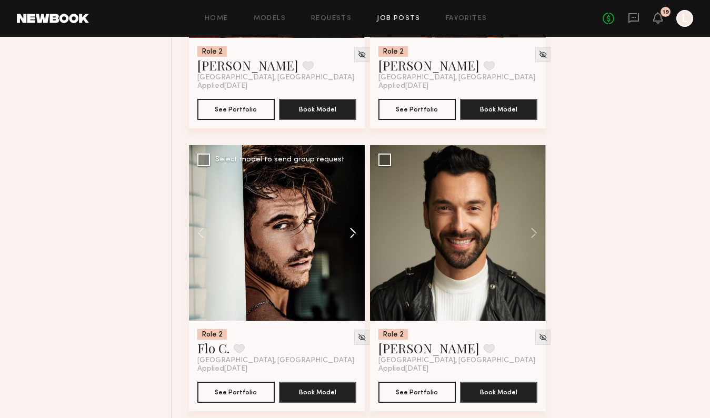
click at [352, 231] on button at bounding box center [348, 233] width 34 height 176
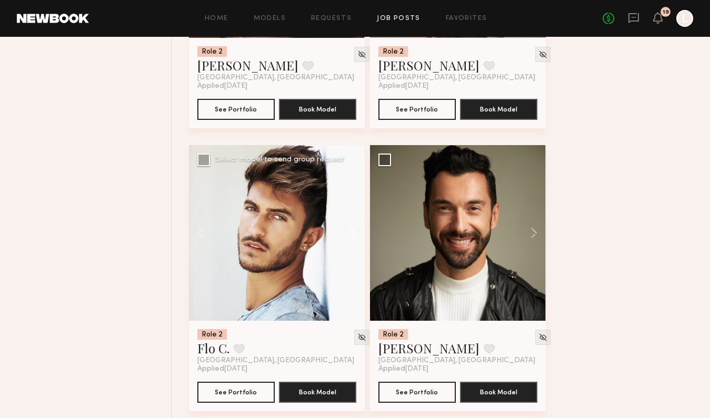
click at [352, 231] on button at bounding box center [348, 233] width 34 height 176
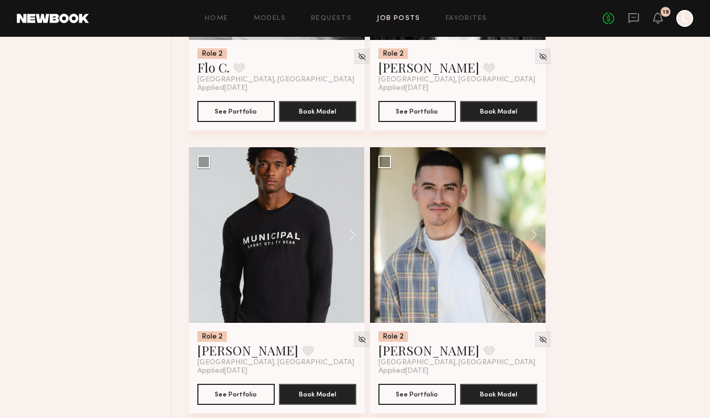
scroll to position [1434, 0]
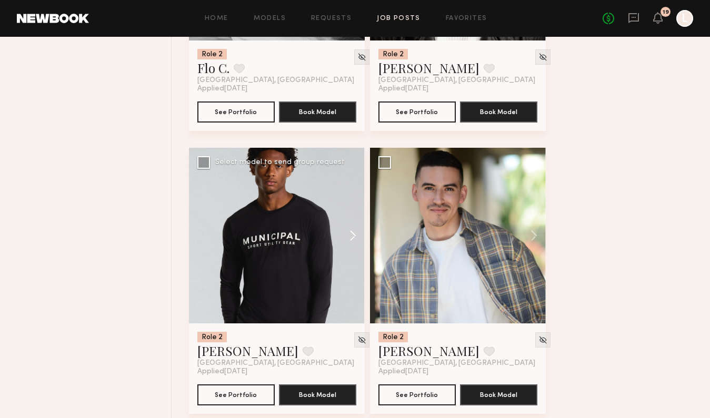
click at [351, 236] on button at bounding box center [348, 236] width 34 height 176
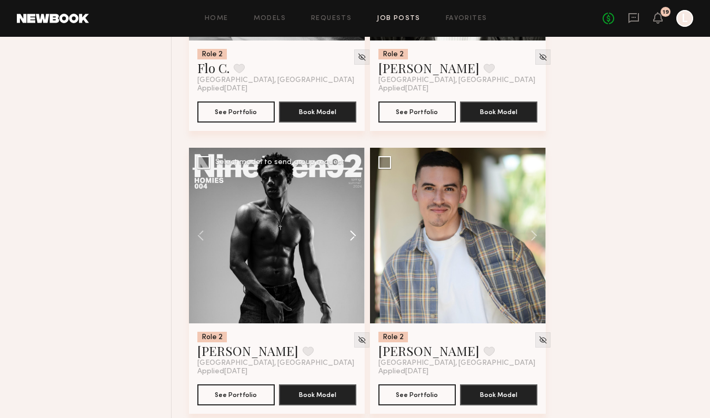
click at [351, 236] on button at bounding box center [348, 236] width 34 height 176
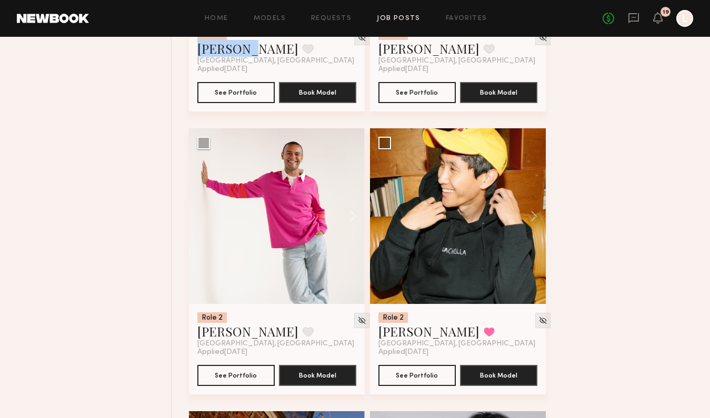
scroll to position [1738, 0]
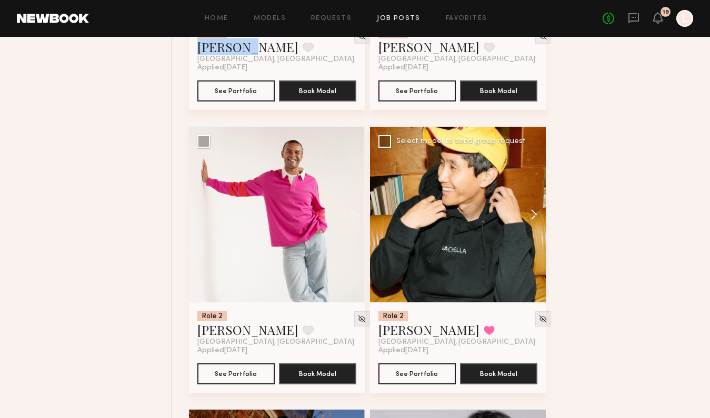
click at [531, 213] on button at bounding box center [529, 215] width 34 height 176
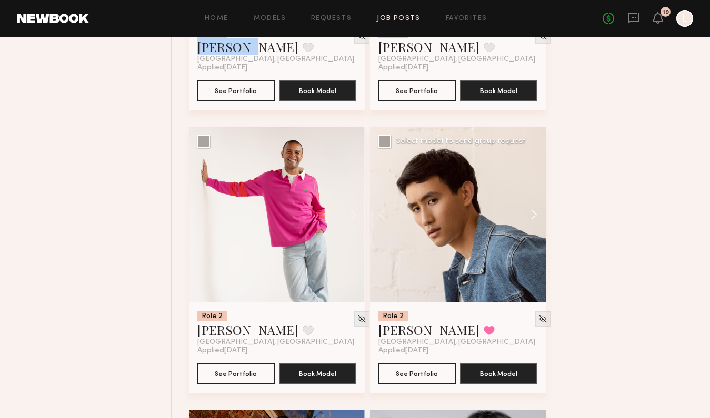
click at [531, 213] on button at bounding box center [529, 215] width 34 height 176
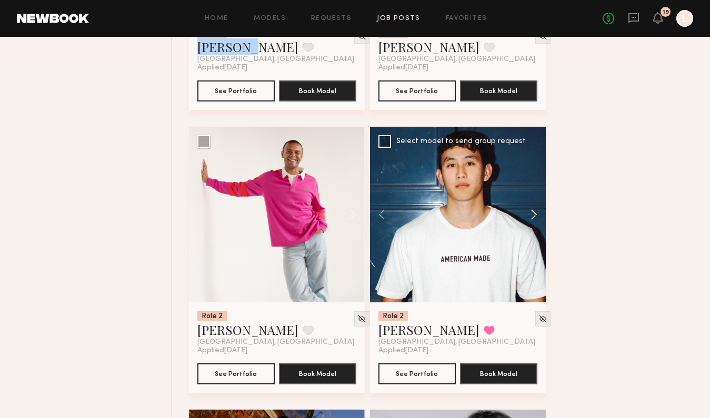
click at [531, 213] on button at bounding box center [529, 215] width 34 height 176
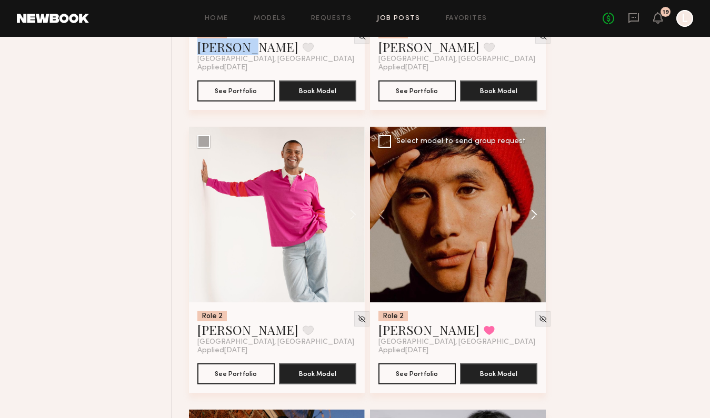
click at [531, 213] on button at bounding box center [529, 215] width 34 height 176
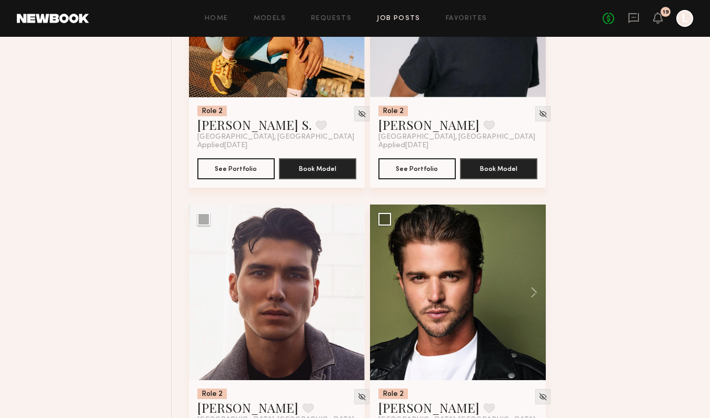
scroll to position [2336, 0]
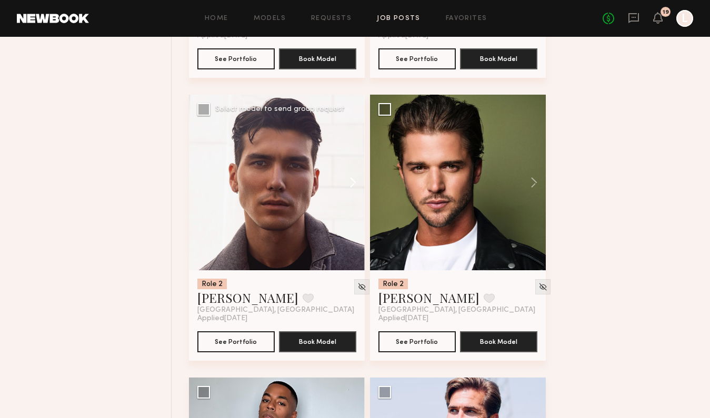
click at [352, 187] on button at bounding box center [348, 183] width 34 height 176
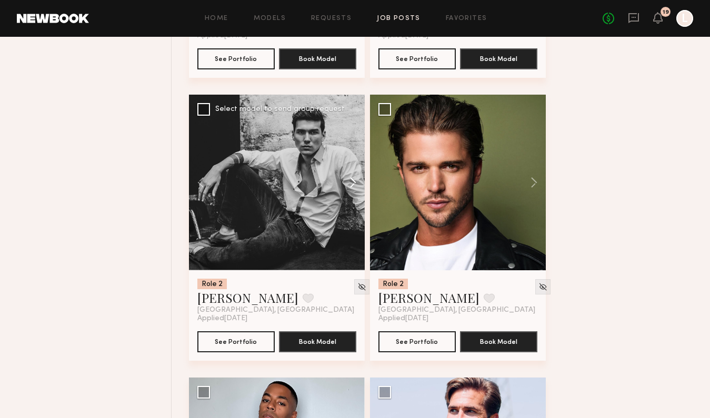
click at [352, 187] on button at bounding box center [348, 183] width 34 height 176
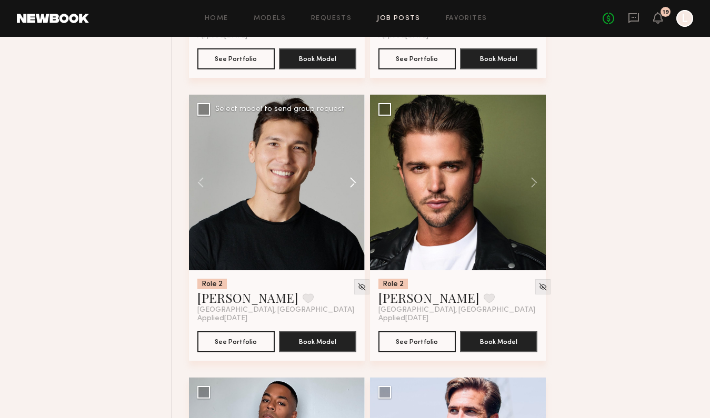
click at [351, 187] on button at bounding box center [348, 183] width 34 height 176
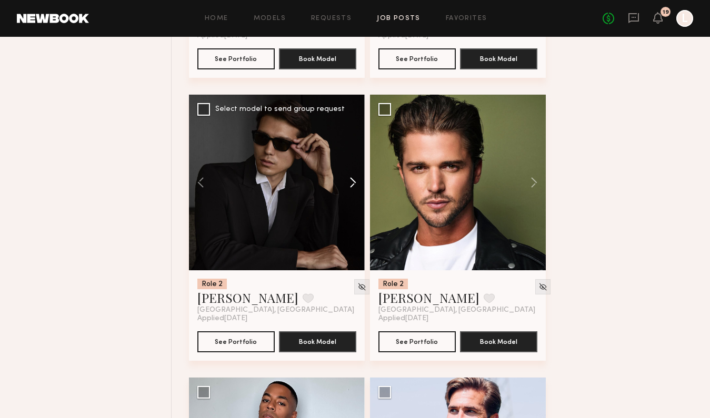
click at [351, 187] on button at bounding box center [348, 183] width 34 height 176
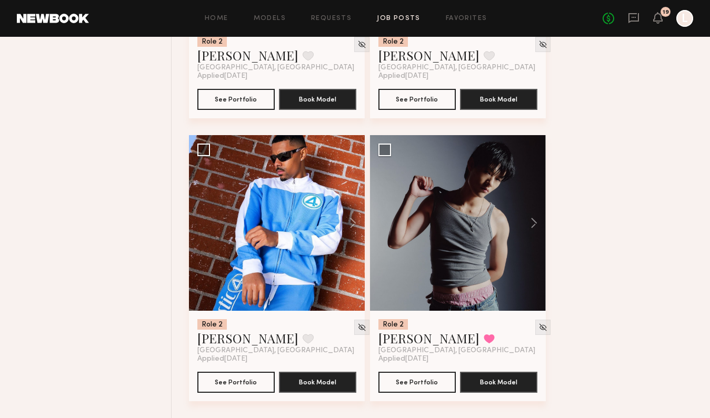
scroll to position [3998, 0]
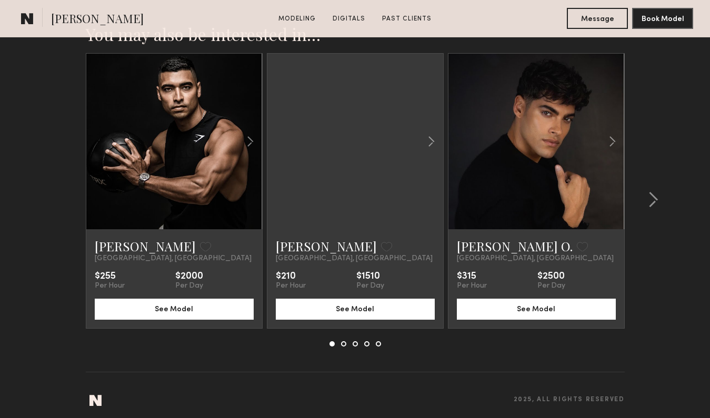
scroll to position [1635, 0]
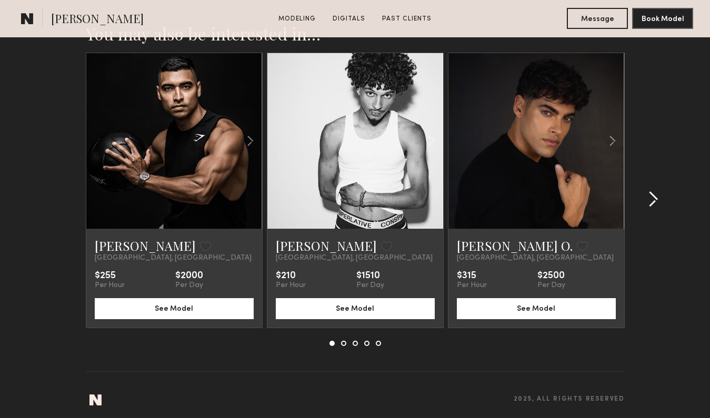
click at [654, 205] on common-icon at bounding box center [652, 199] width 11 height 17
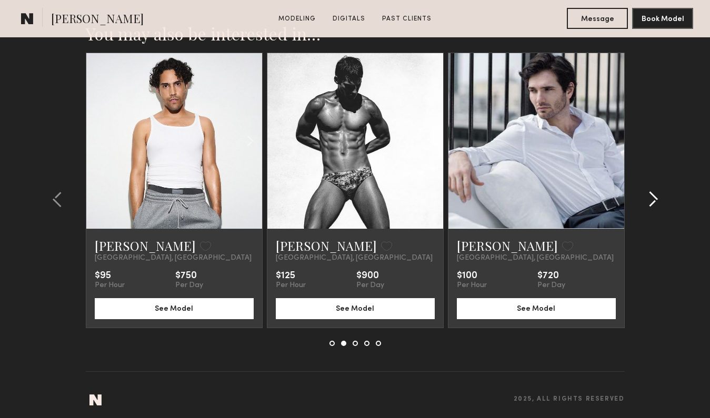
click at [654, 205] on common-icon at bounding box center [652, 199] width 11 height 17
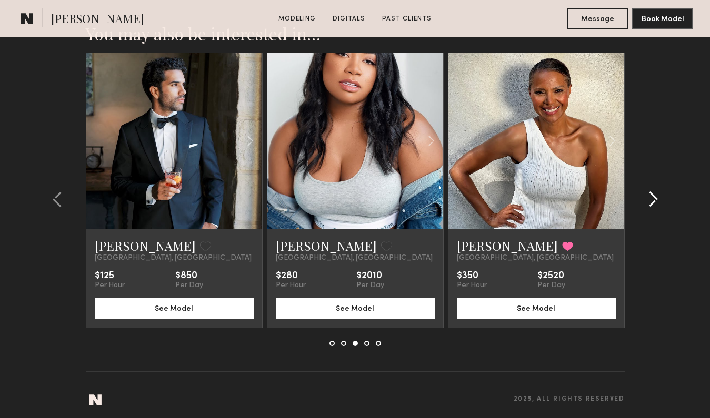
click at [654, 205] on common-icon at bounding box center [652, 199] width 11 height 17
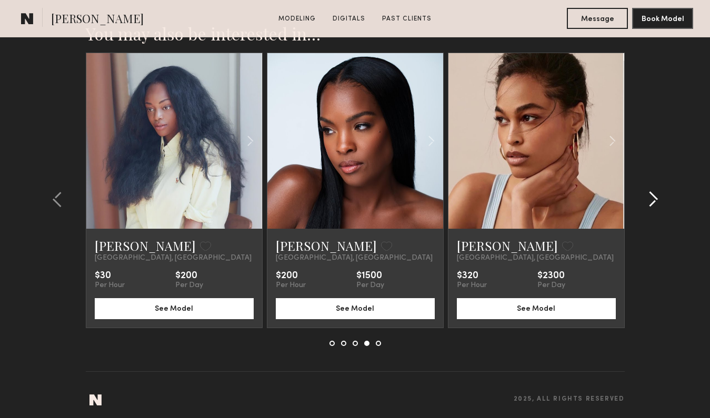
click at [654, 205] on common-icon at bounding box center [652, 199] width 11 height 17
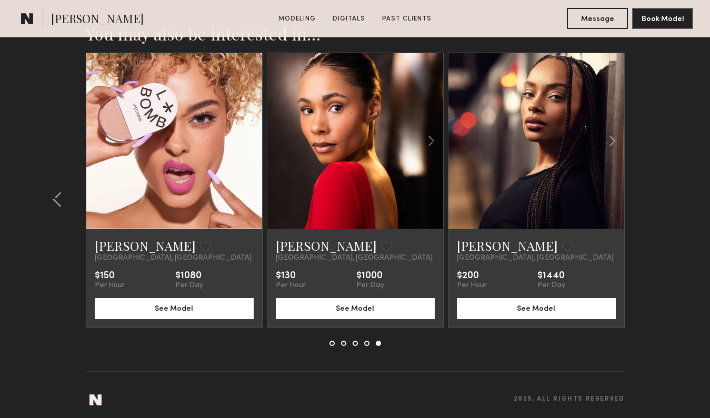
click at [654, 205] on section "You may also be interested in… Aaron J. Favorite Los Angeles, CA $255 Per Hour …" at bounding box center [355, 211] width 710 height 426
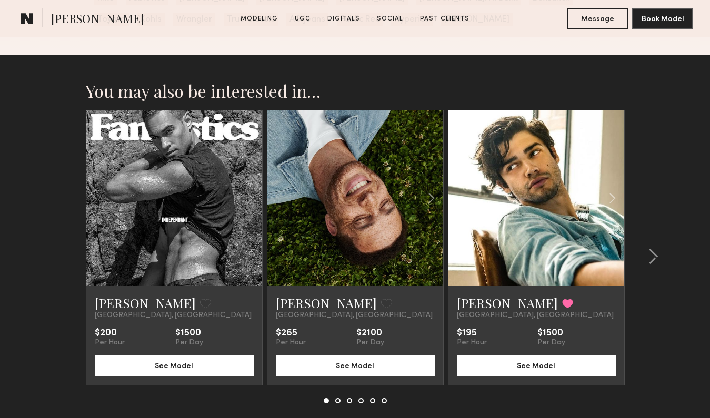
scroll to position [2542, 0]
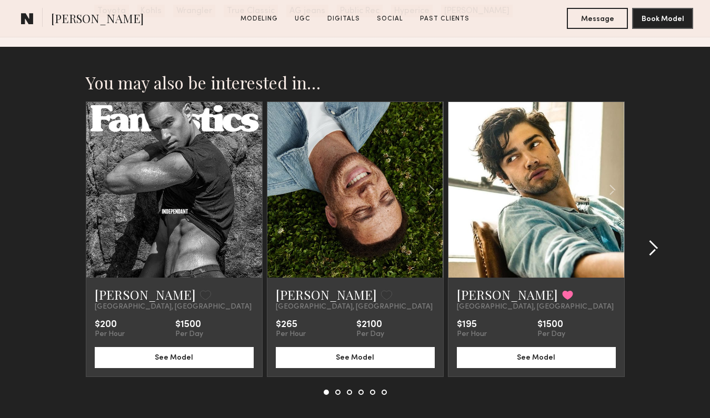
click at [652, 247] on common-icon at bounding box center [652, 248] width 11 height 17
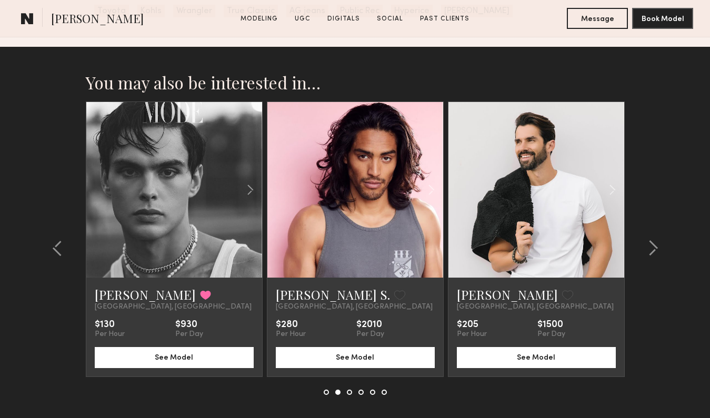
drag, startPoint x: 652, startPoint y: 247, endPoint x: 537, endPoint y: 391, distance: 184.8
click at [537, 391] on div "Jared S. Favorited Los Angeles, CA $130 Per Hour $930 Per Day See Model Kenan-E…" at bounding box center [355, 249] width 539 height 294
click at [644, 249] on button at bounding box center [649, 248] width 17 height 17
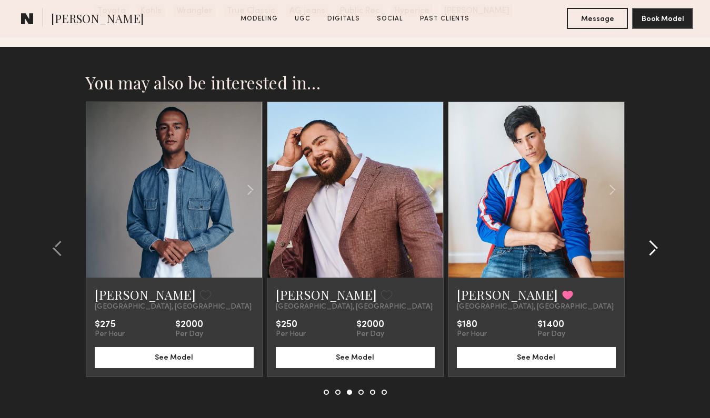
click at [644, 249] on button at bounding box center [649, 248] width 17 height 17
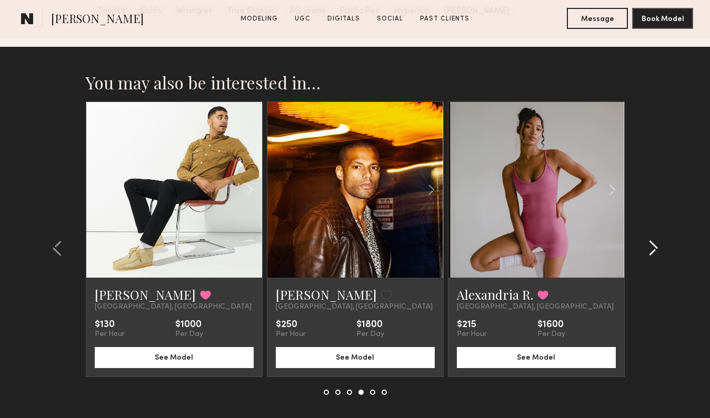
click at [644, 249] on button at bounding box center [649, 248] width 17 height 17
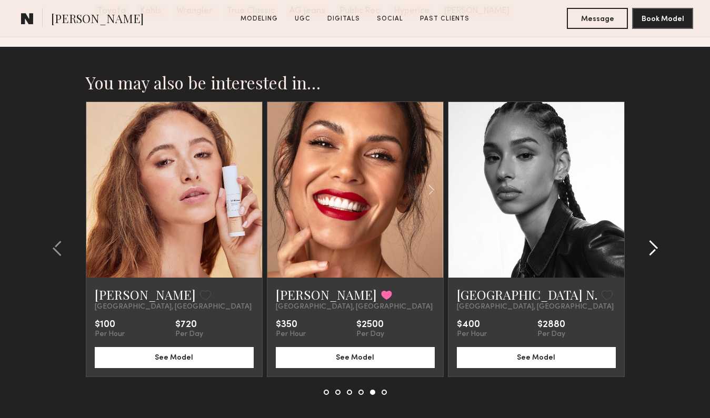
click at [644, 249] on button at bounding box center [649, 248] width 17 height 17
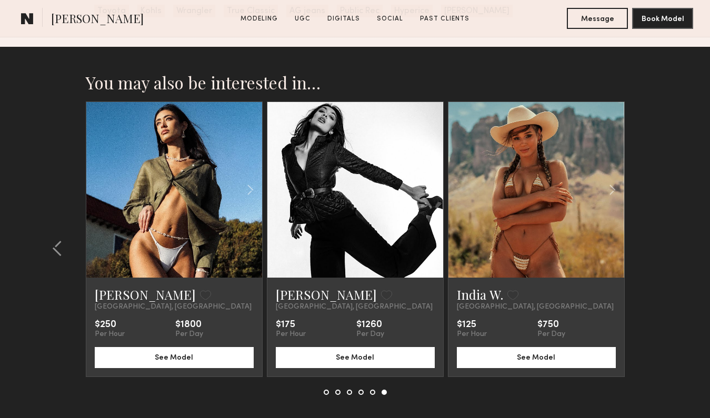
click at [644, 249] on section "You may also be interested in… Nick D. Favorite Los Angeles, CA $200 Per Hour $…" at bounding box center [355, 260] width 710 height 426
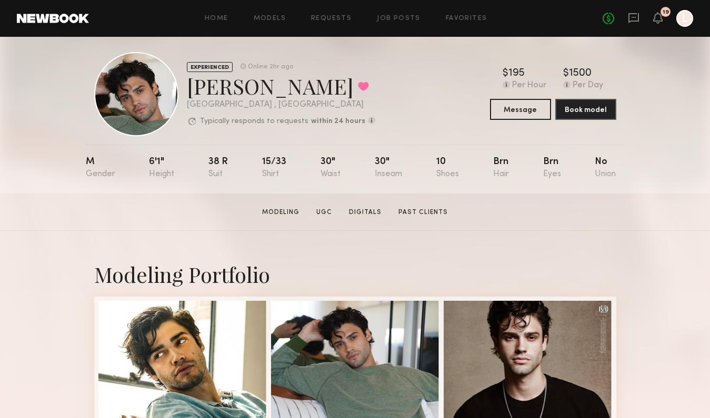
scroll to position [9, 0]
click at [567, 113] on button "Book model" at bounding box center [585, 109] width 61 height 21
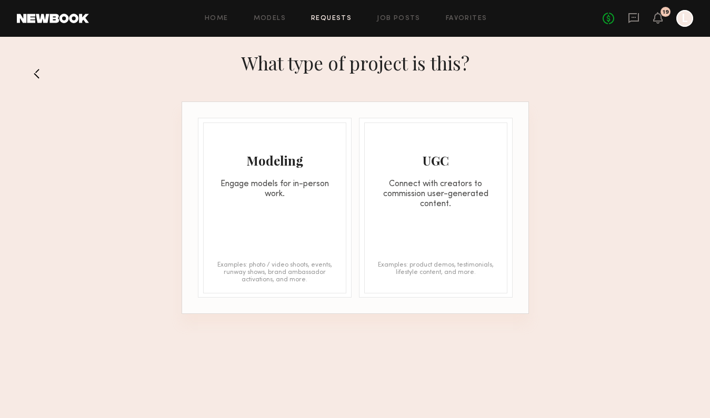
click at [261, 205] on div "Modeling Engage models for in-person work. Examples: photo / video shoots, even…" at bounding box center [274, 208] width 143 height 171
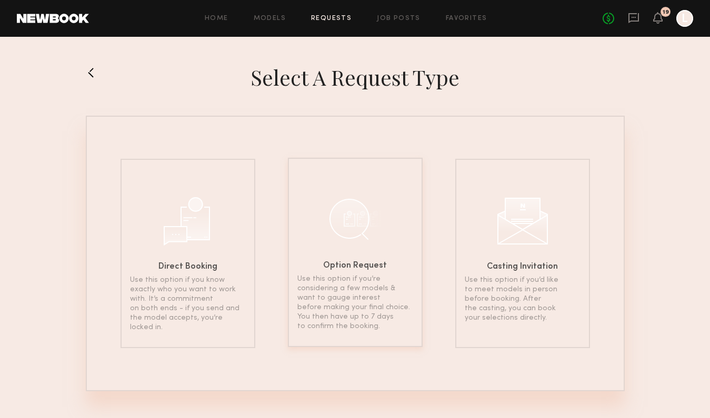
click at [334, 240] on div at bounding box center [355, 219] width 53 height 53
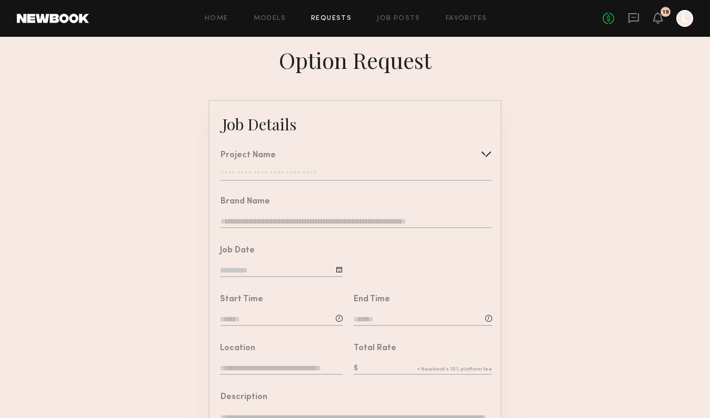
click at [280, 170] on div "Project Name Create Use recent modeling project Marvel Style - Social Shoot [PE…" at bounding box center [355, 165] width 271 height 29
click at [281, 175] on input "text" at bounding box center [355, 175] width 271 height 11
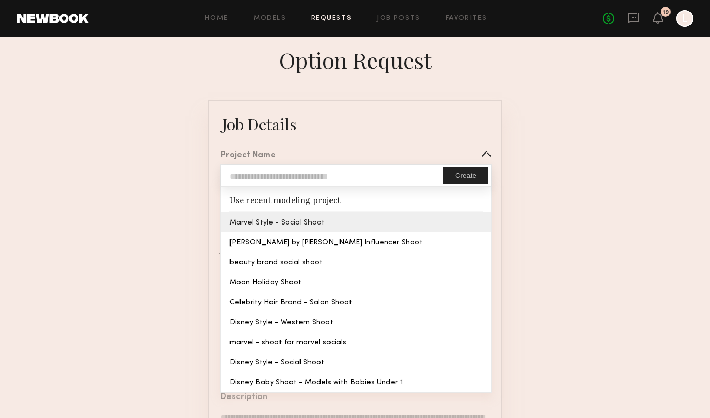
type input "**********"
type input "******"
type input "**********"
type textarea "**********"
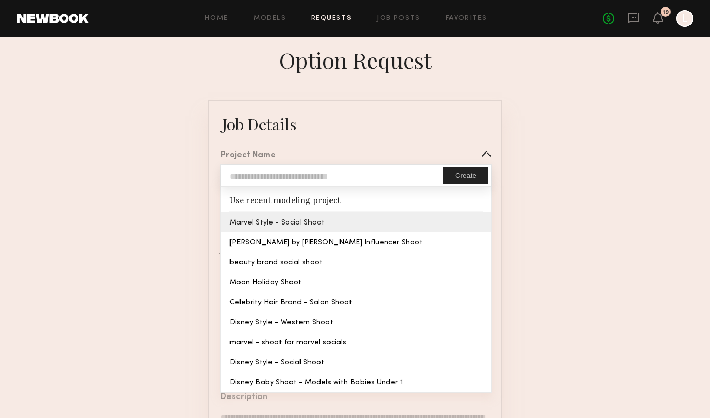
type textarea "*********"
click at [282, 222] on common-border "**********" at bounding box center [354, 393] width 293 height 586
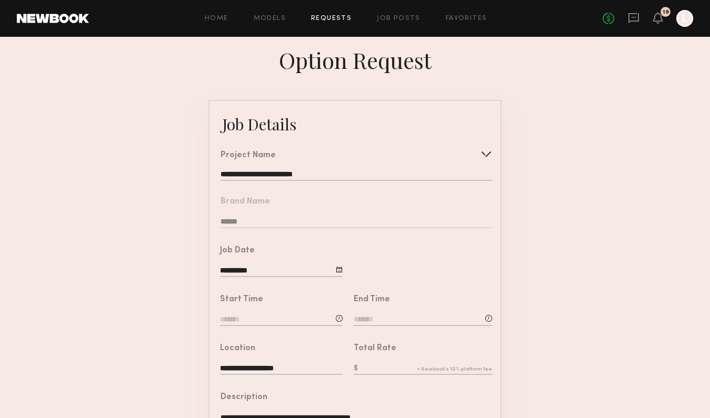
scroll to position [57, 0]
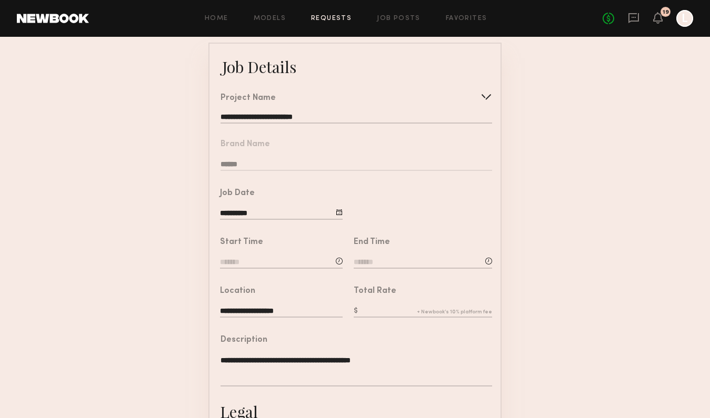
click at [255, 266] on input at bounding box center [281, 263] width 123 height 12
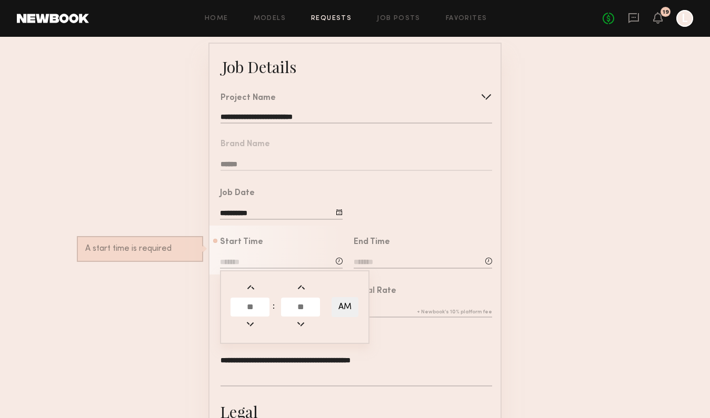
click at [260, 306] on input "text" at bounding box center [249, 307] width 39 height 19
type input "**"
click at [297, 308] on input "text" at bounding box center [300, 307] width 39 height 19
type input "**"
type input "********"
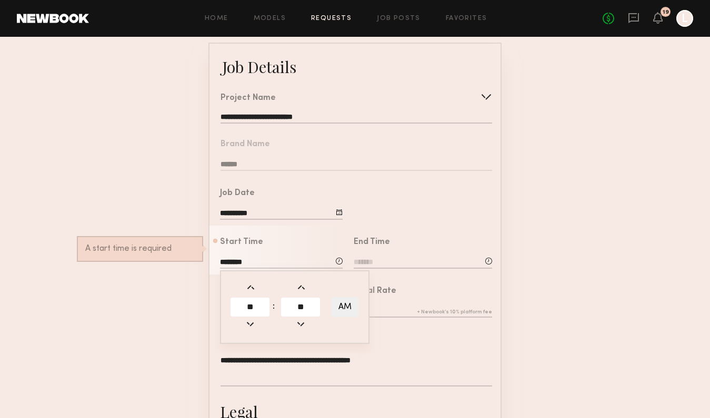
click at [377, 257] on input at bounding box center [422, 263] width 138 height 12
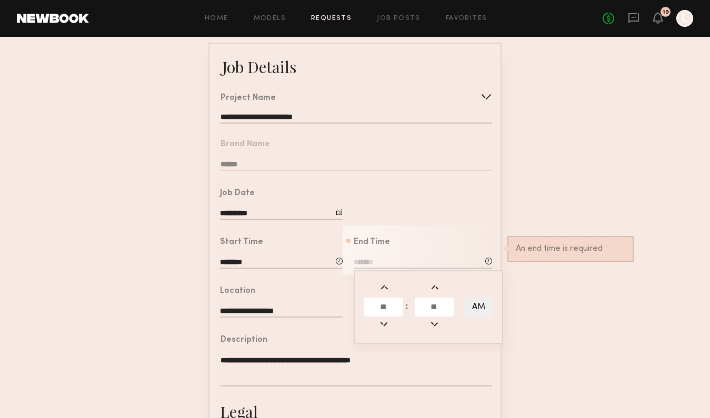
click at [377, 305] on input "text" at bounding box center [383, 307] width 39 height 19
type input "*"
click at [442, 305] on input "text" at bounding box center [433, 307] width 39 height 19
type input "**"
type input "*******"
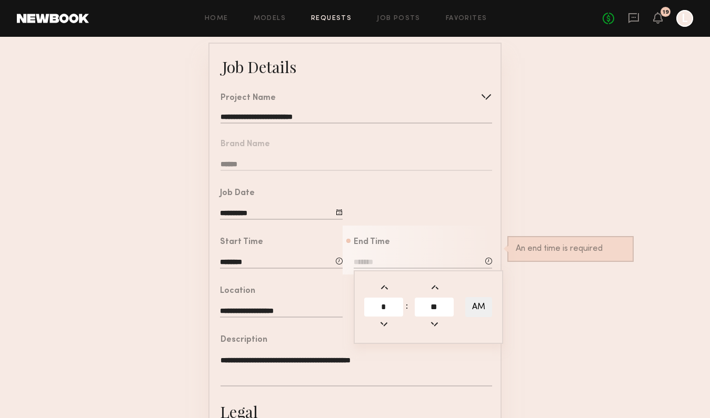
type input "**"
click at [469, 308] on button "AM" at bounding box center [478, 307] width 27 height 20
type input "*******"
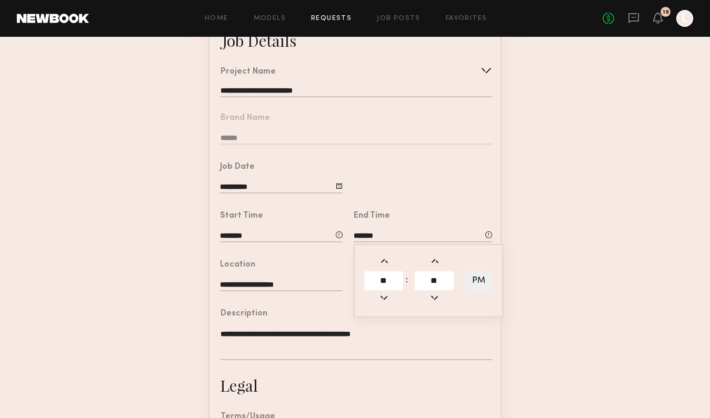
scroll to position [87, 0]
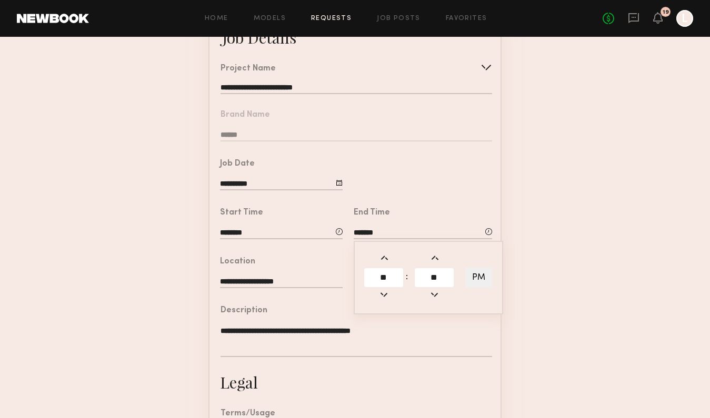
click at [580, 360] on form "**********" at bounding box center [355, 306] width 710 height 586
click at [173, 278] on form "**********" at bounding box center [355, 306] width 710 height 586
click at [375, 277] on input "text" at bounding box center [422, 283] width 138 height 12
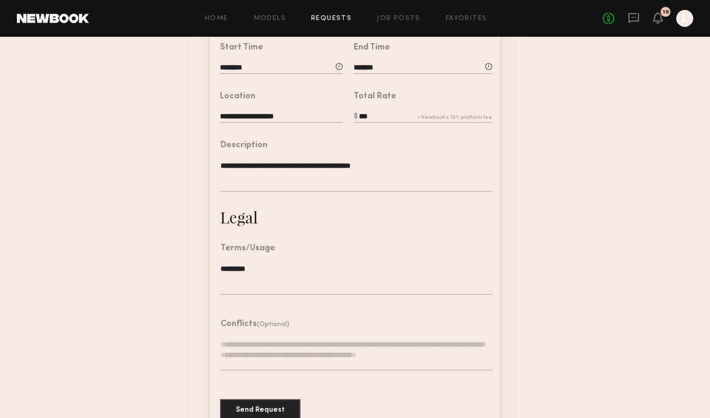
scroll to position [253, 0]
type input "***"
click at [258, 406] on button "Send Request" at bounding box center [260, 408] width 80 height 21
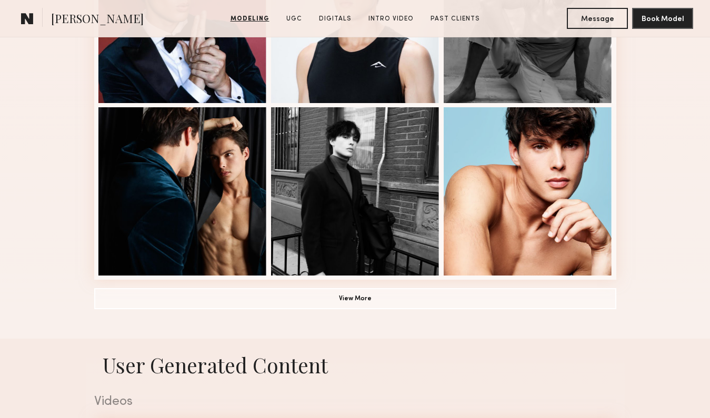
scroll to position [1415, 0]
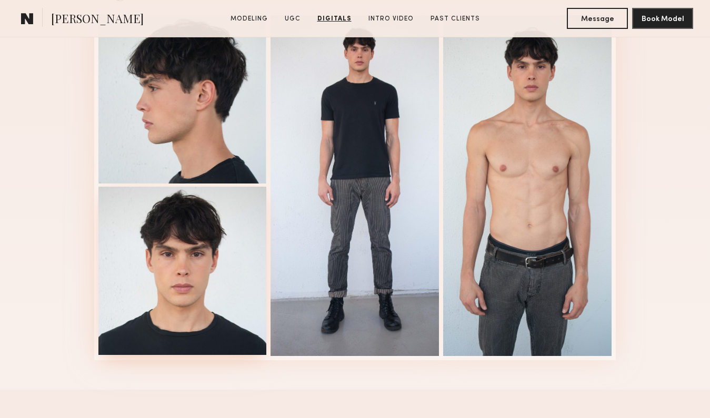
click at [176, 248] on div at bounding box center [182, 271] width 168 height 168
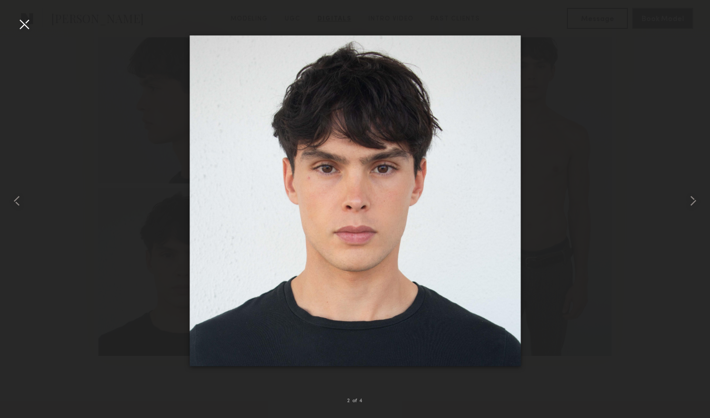
click at [33, 24] on div at bounding box center [355, 201] width 710 height 368
click at [21, 25] on div at bounding box center [24, 24] width 17 height 17
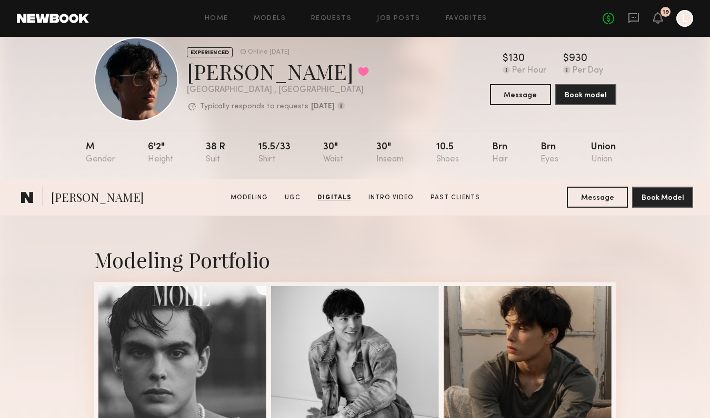
scroll to position [0, 0]
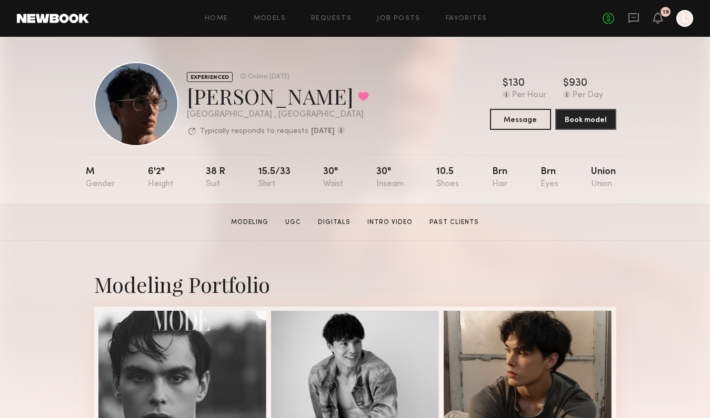
click at [353, 15] on div "Home Models Requests Job Posts Favorites Sign Out" at bounding box center [345, 18] width 513 height 7
click at [338, 16] on link "Requests" at bounding box center [331, 18] width 41 height 7
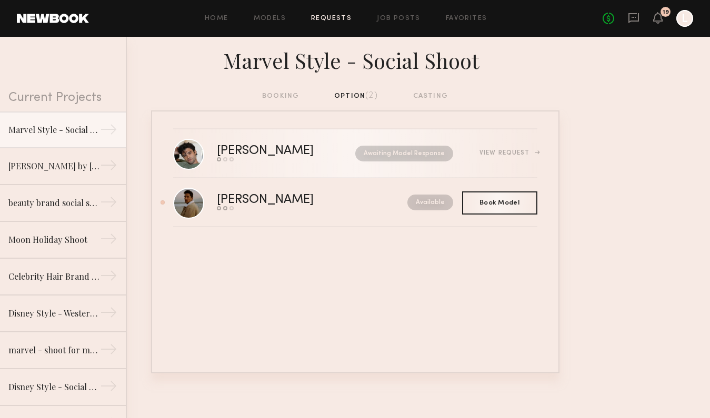
click at [259, 157] on div "Jason K." at bounding box center [276, 151] width 118 height 12
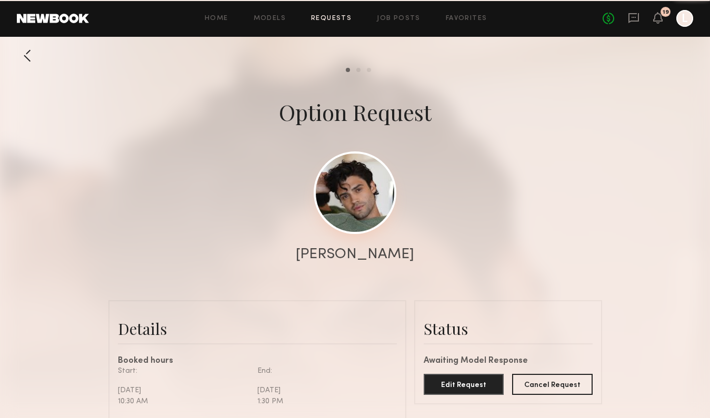
click at [359, 183] on link at bounding box center [354, 192] width 83 height 83
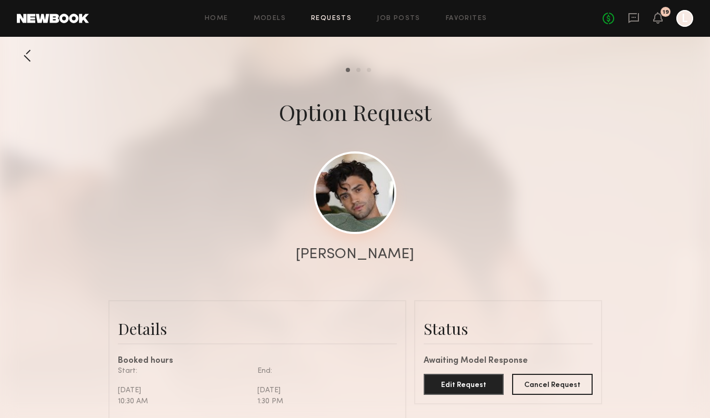
click at [357, 220] on link at bounding box center [354, 192] width 83 height 83
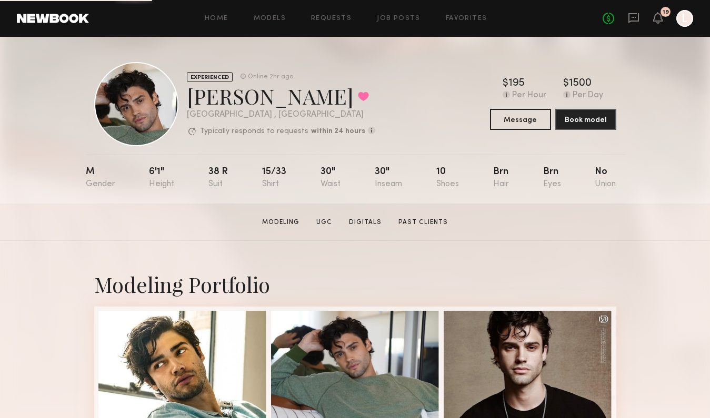
click at [291, 206] on section "[PERSON_NAME] Modeling UGC Digitals Past Clients Message Book Model" at bounding box center [355, 222] width 710 height 37
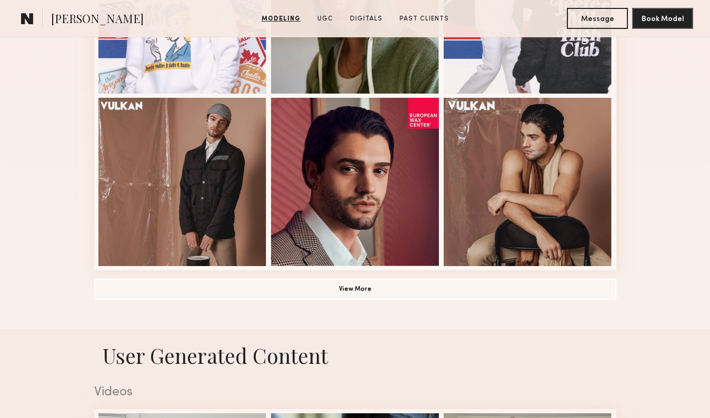
scroll to position [756, 0]
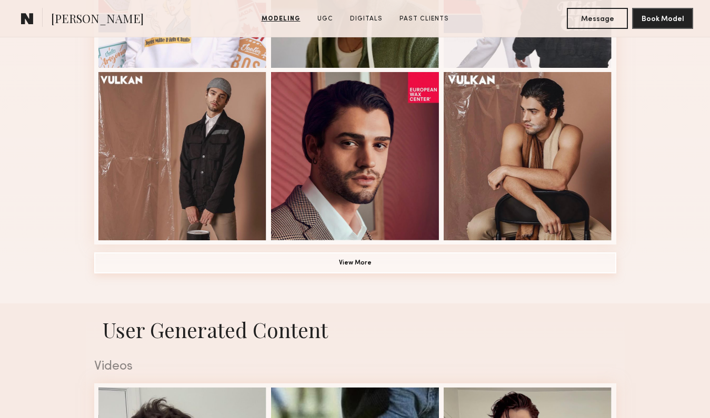
click at [361, 265] on button "View More" at bounding box center [355, 262] width 522 height 21
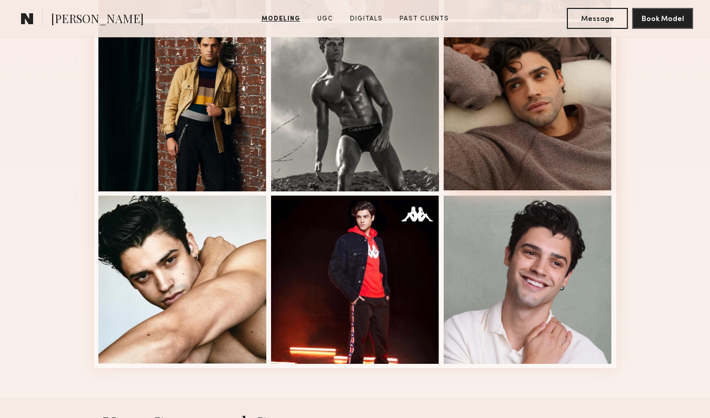
scroll to position [976, 0]
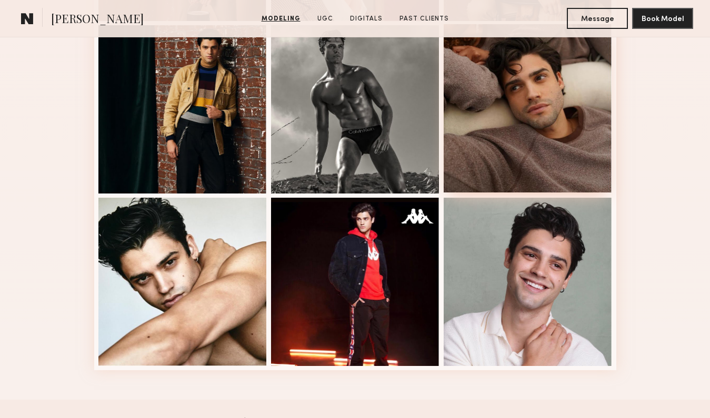
click at [536, 139] on div at bounding box center [527, 108] width 168 height 168
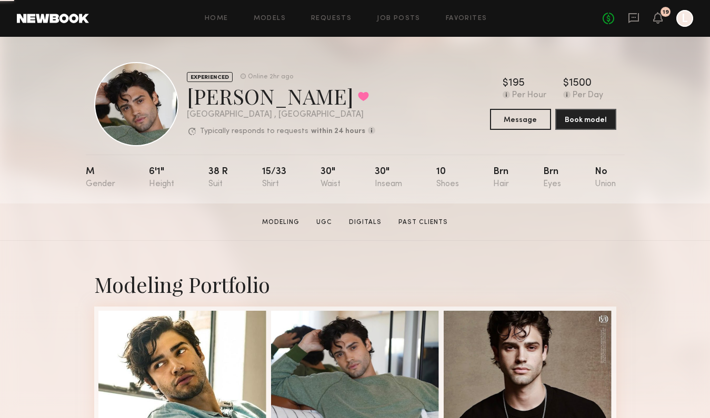
click at [135, 99] on div at bounding box center [136, 104] width 84 height 84
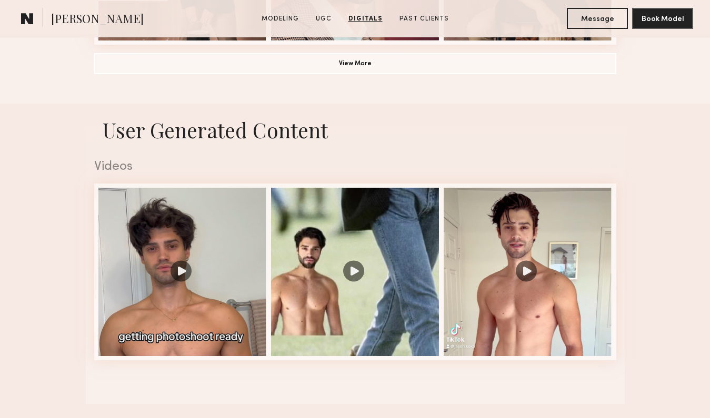
scroll to position [916, 0]
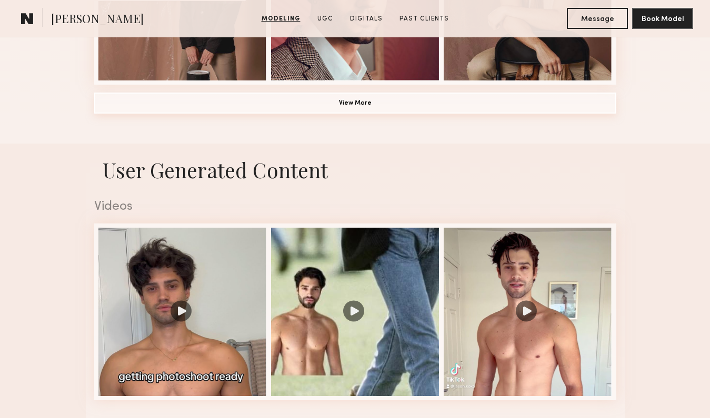
click at [369, 104] on button "View More" at bounding box center [355, 103] width 522 height 21
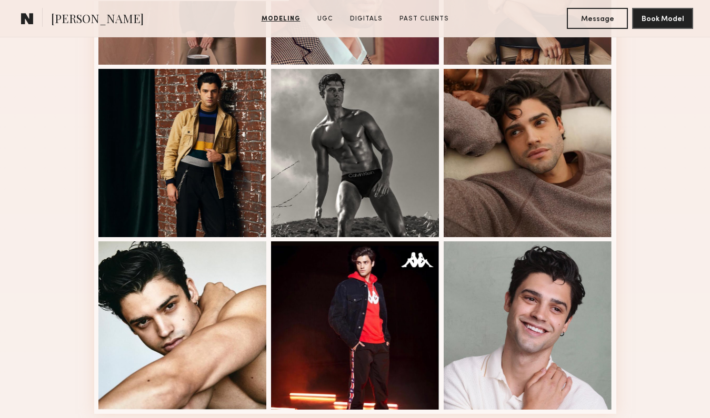
scroll to position [933, 0]
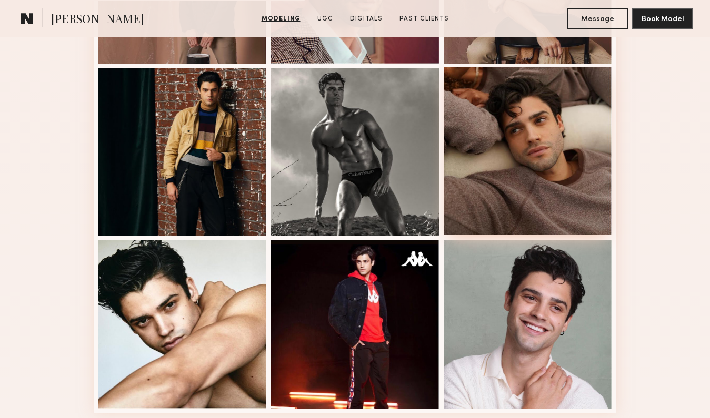
click at [532, 125] on div at bounding box center [527, 151] width 168 height 168
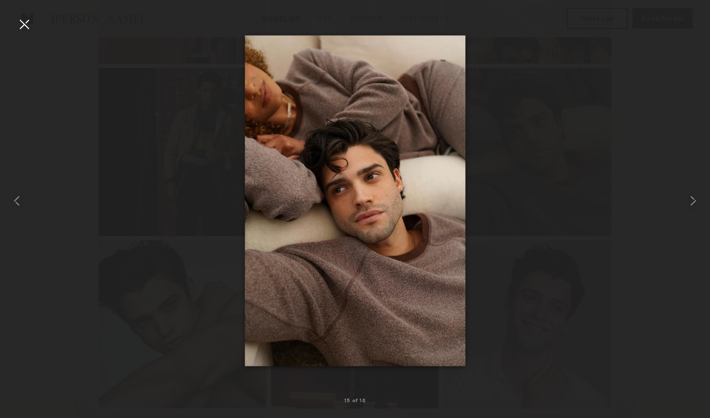
click at [25, 22] on div at bounding box center [24, 24] width 17 height 17
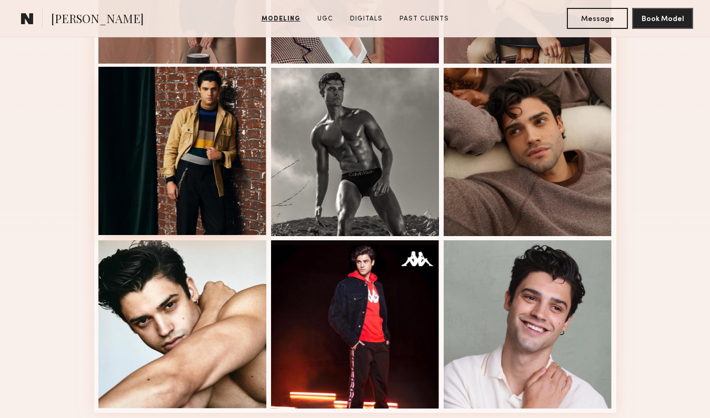
scroll to position [0, 0]
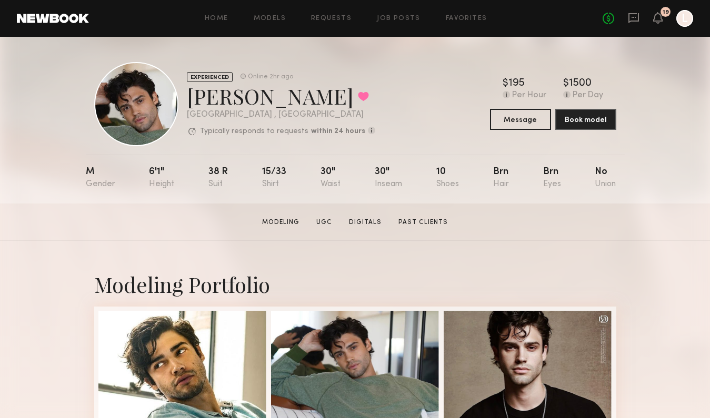
click at [404, 13] on div "Home Models Requests Job Posts Favorites Sign Out No fees up to $5,000 19 L" at bounding box center [391, 18] width 604 height 17
click at [404, 19] on link "Job Posts" at bounding box center [399, 18] width 44 height 7
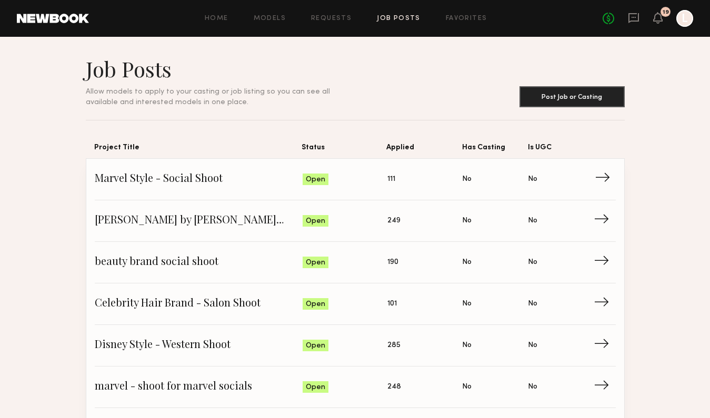
click at [150, 194] on link "Marvel Style - Social Shoot Status: Open Applied: 111 Has Casting: No Is UGC: N…" at bounding box center [355, 180] width 521 height 42
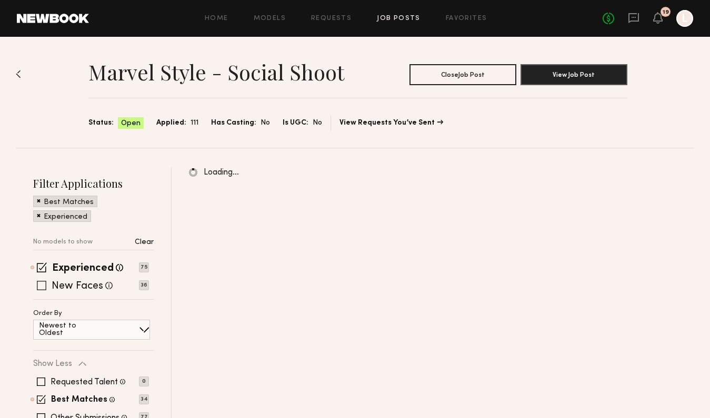
click at [54, 285] on label "New Faces" at bounding box center [78, 286] width 52 height 11
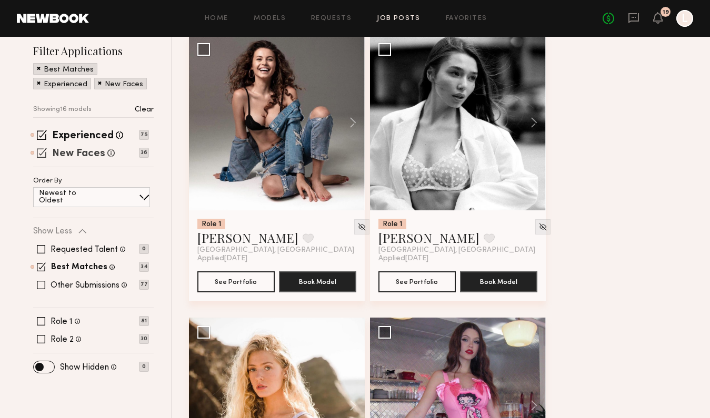
scroll to position [160, 0]
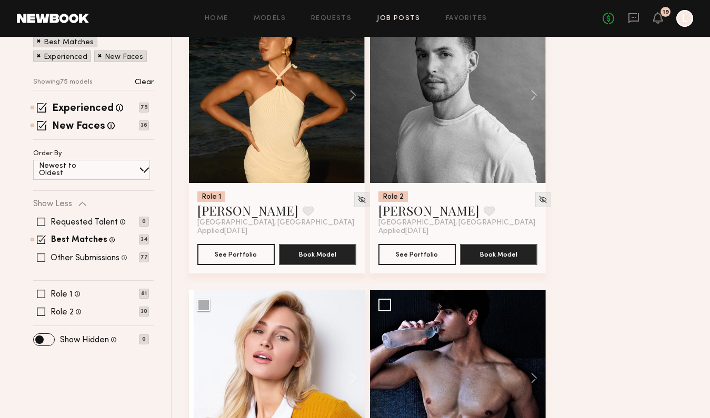
click at [39, 257] on span at bounding box center [41, 258] width 8 height 8
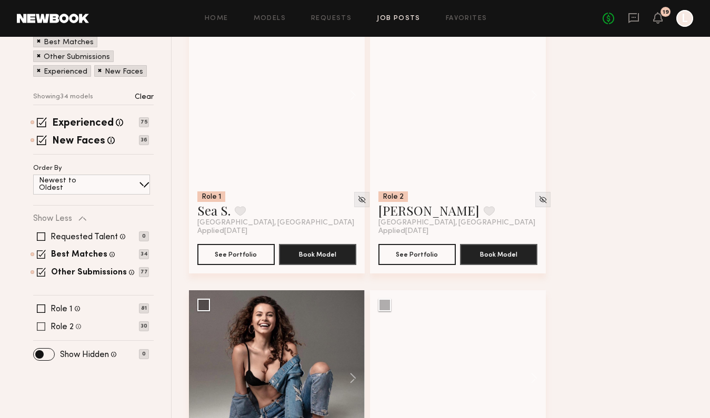
click at [41, 330] on div "Filter Applications Best Matches Other Submissions Experienced New Faces Showin…" at bounding box center [93, 187] width 120 height 342
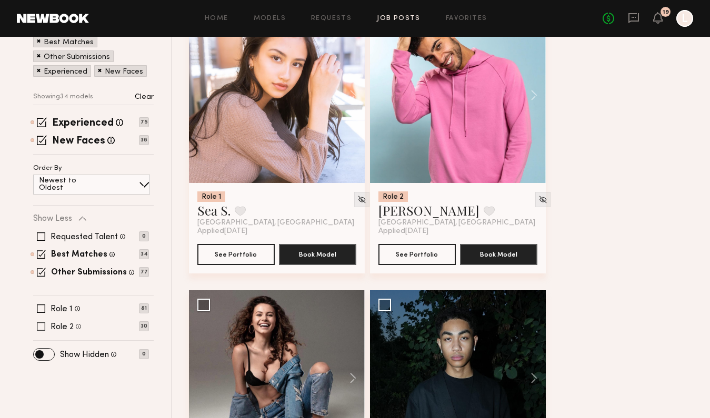
click at [41, 325] on span at bounding box center [41, 326] width 8 height 8
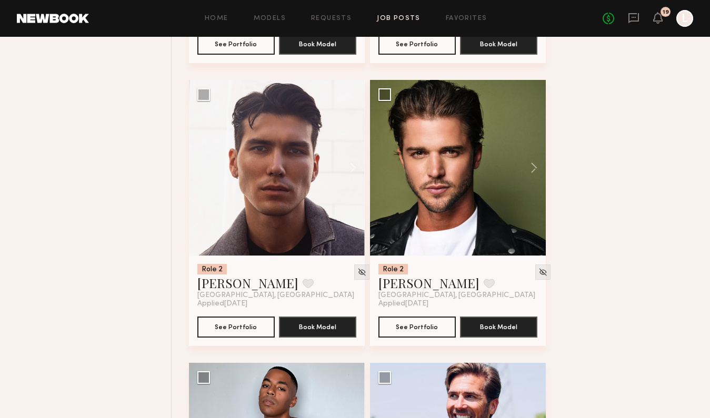
scroll to position [2343, 0]
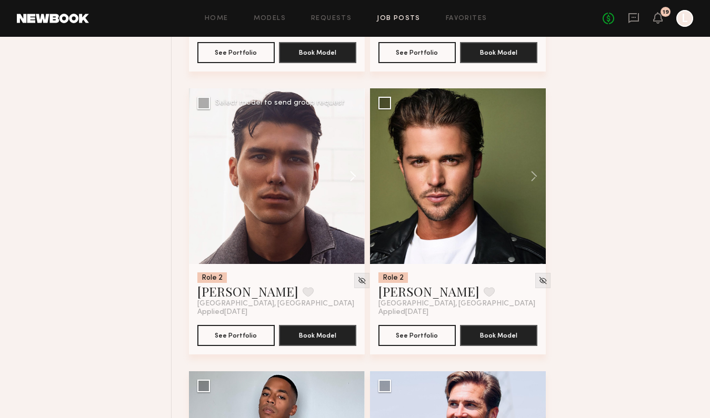
click at [353, 180] on button at bounding box center [348, 176] width 34 height 176
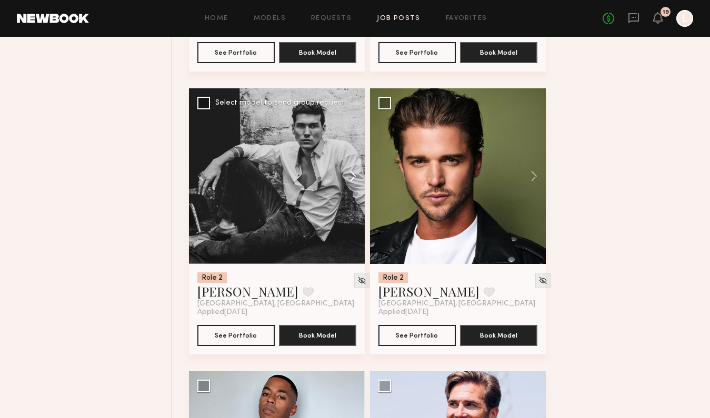
click at [353, 180] on button at bounding box center [348, 176] width 34 height 176
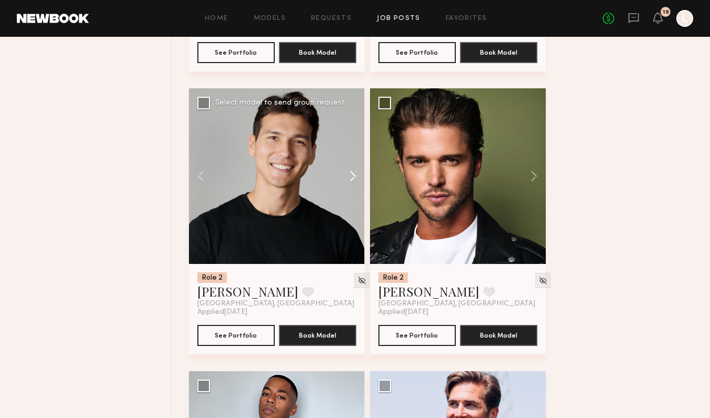
click at [353, 180] on button at bounding box center [348, 176] width 34 height 176
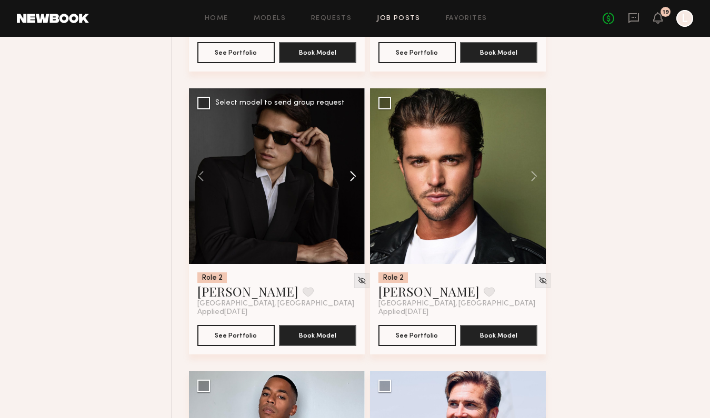
click at [353, 180] on button at bounding box center [348, 176] width 34 height 176
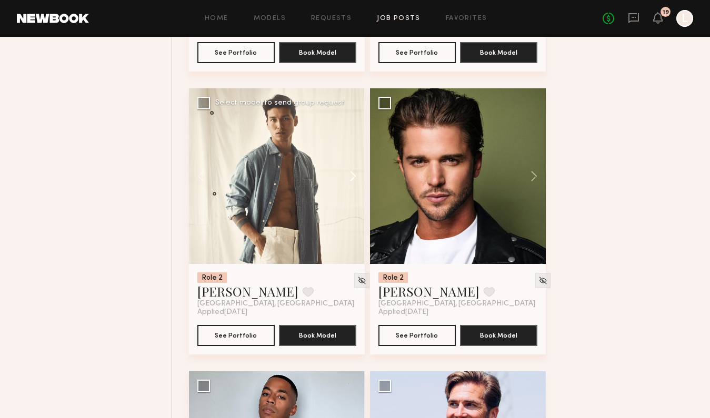
click at [353, 180] on button at bounding box center [348, 176] width 34 height 176
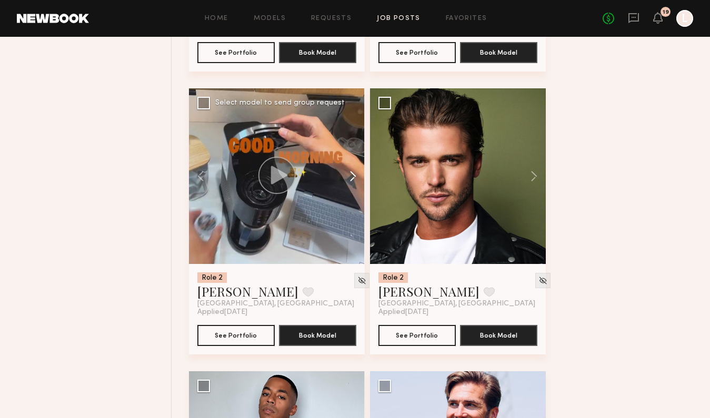
click at [353, 180] on button at bounding box center [348, 176] width 34 height 176
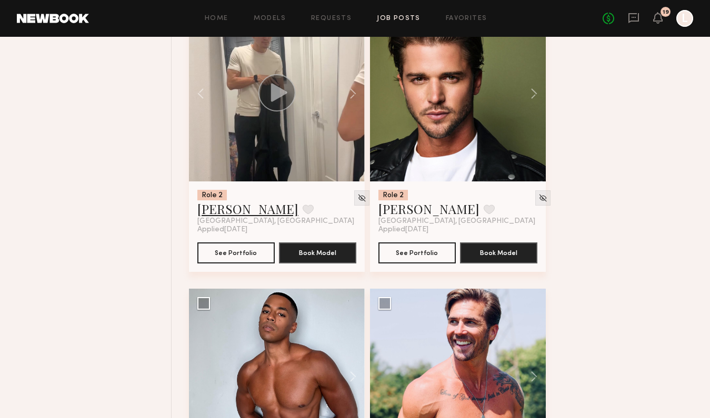
scroll to position [2396, 0]
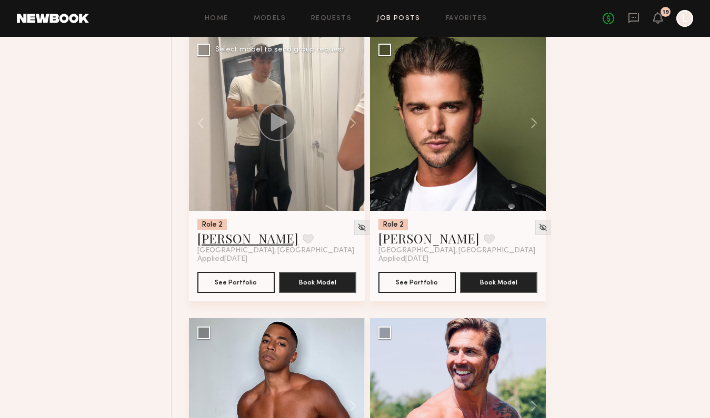
click at [228, 246] on link "Tommy Y." at bounding box center [247, 238] width 101 height 17
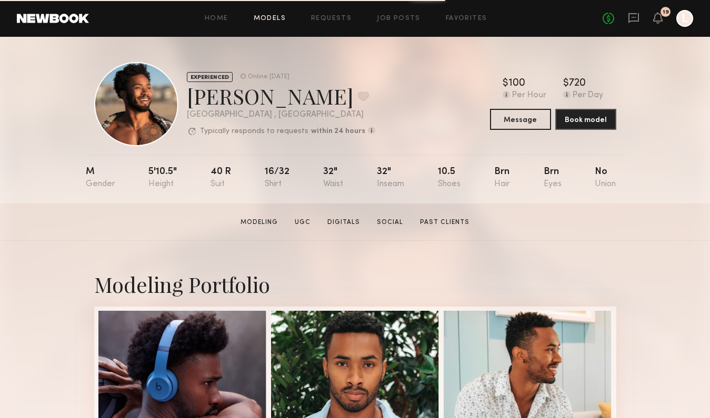
click at [274, 18] on link "Models" at bounding box center [270, 18] width 32 height 7
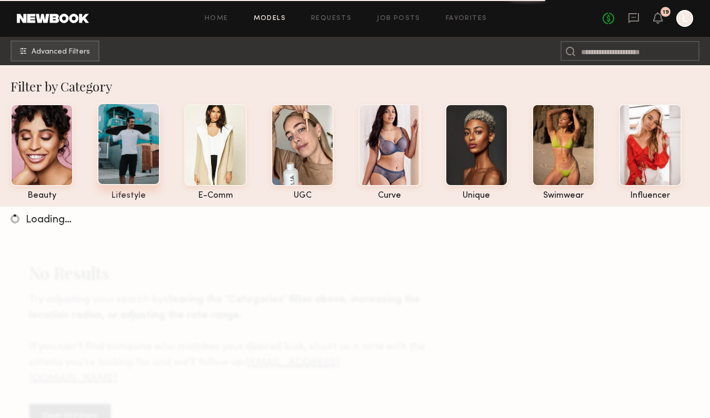
click at [121, 170] on div at bounding box center [128, 144] width 63 height 82
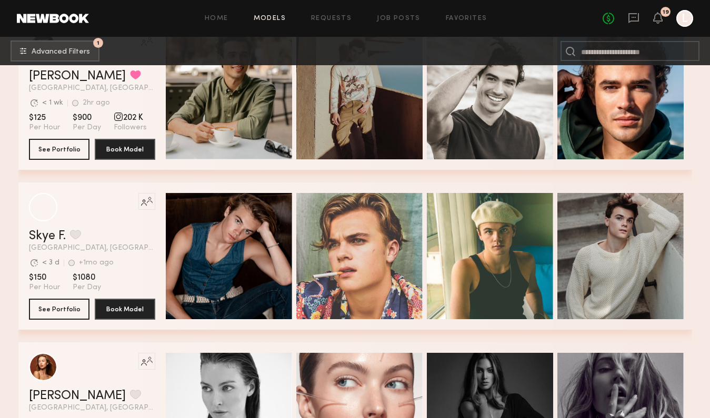
scroll to position [76, 0]
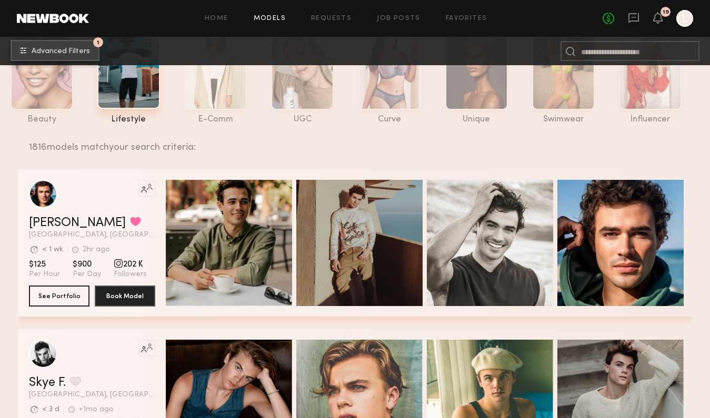
click at [50, 50] on span "Advanced Filters" at bounding box center [61, 51] width 58 height 7
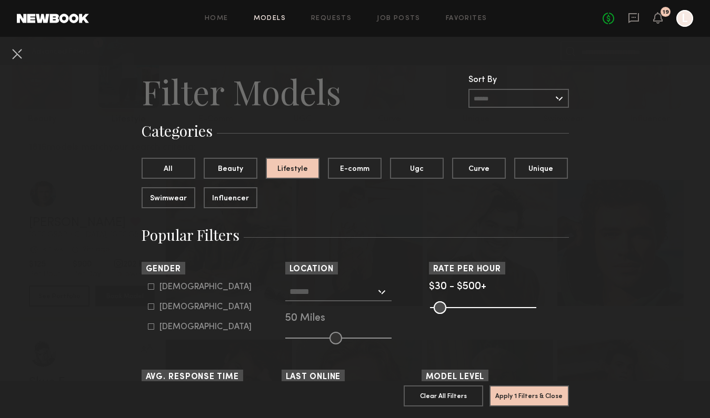
click at [329, 291] on input "text" at bounding box center [332, 291] width 86 height 18
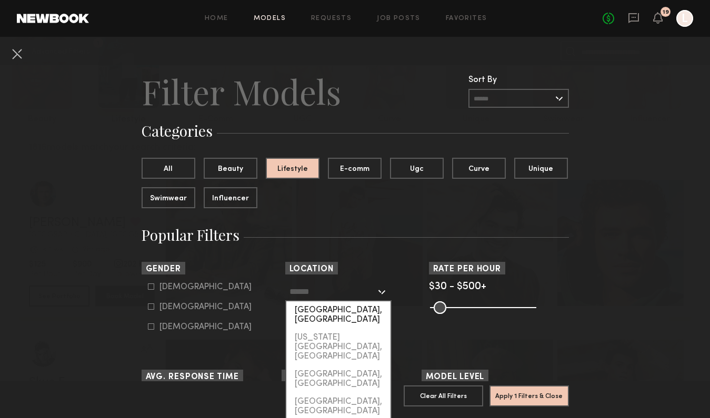
click at [329, 308] on div "[GEOGRAPHIC_DATA], [GEOGRAPHIC_DATA]" at bounding box center [338, 314] width 104 height 27
type input "**********"
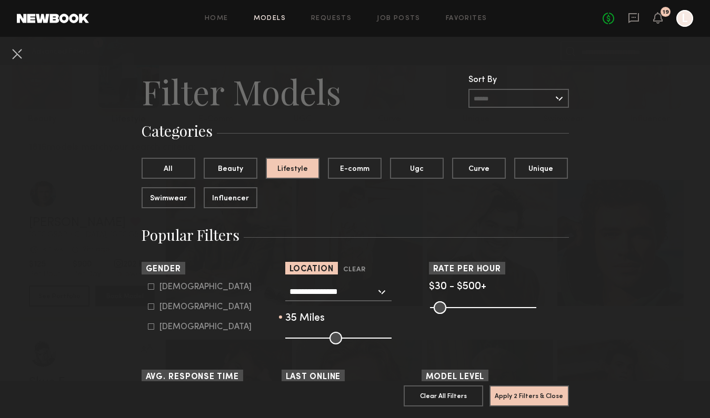
type input "**"
click at [320, 335] on input "range" at bounding box center [338, 338] width 106 height 13
click at [158, 285] on label "Male" at bounding box center [200, 287] width 104 height 6
type input "*"
click at [532, 394] on button "Apply 3 Filters & Close" at bounding box center [528, 395] width 79 height 21
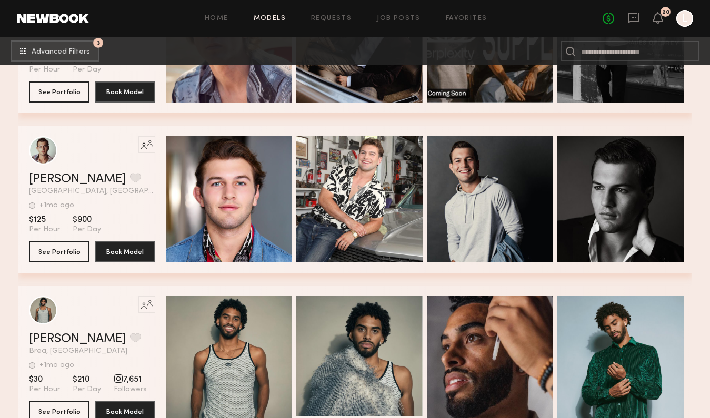
scroll to position [44617, 0]
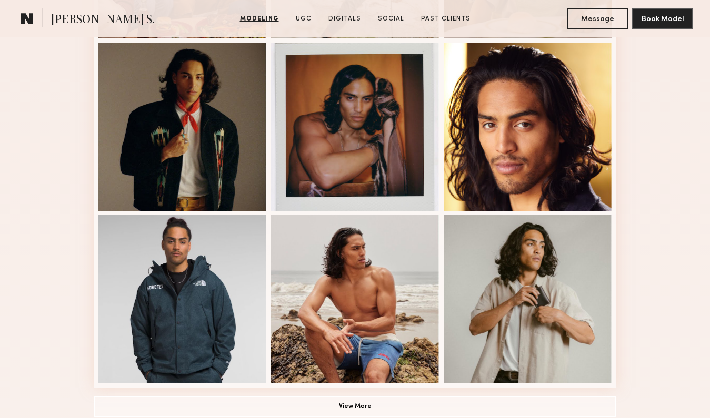
scroll to position [614, 0]
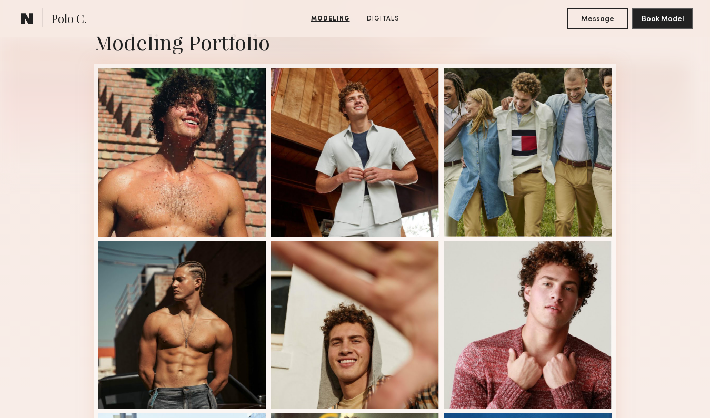
scroll to position [248, 0]
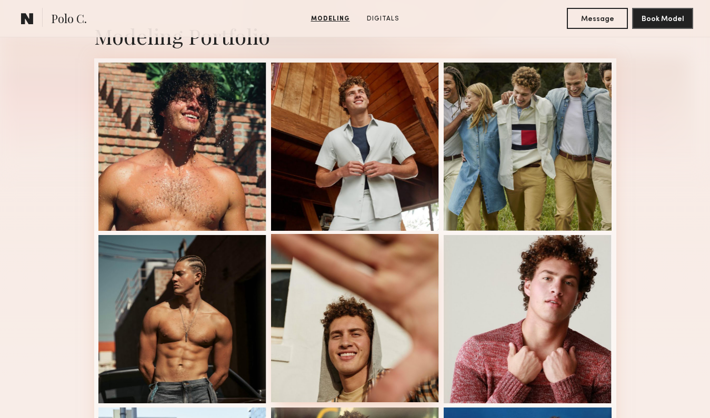
click at [372, 319] on div at bounding box center [355, 318] width 168 height 168
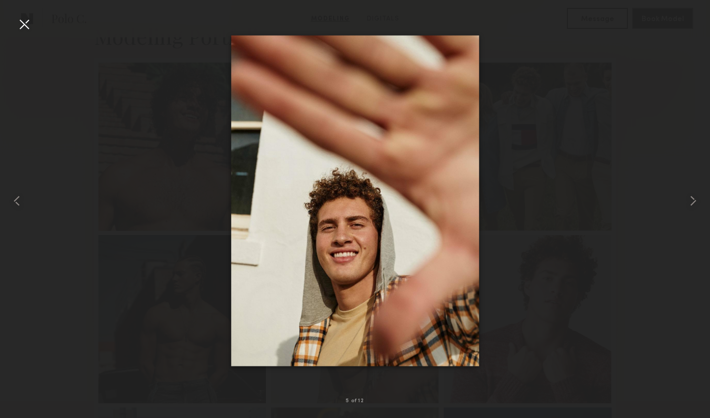
click at [28, 25] on div at bounding box center [24, 24] width 17 height 17
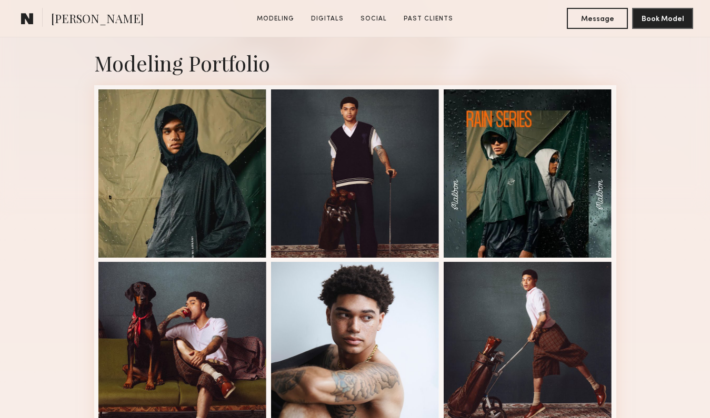
scroll to position [241, 0]
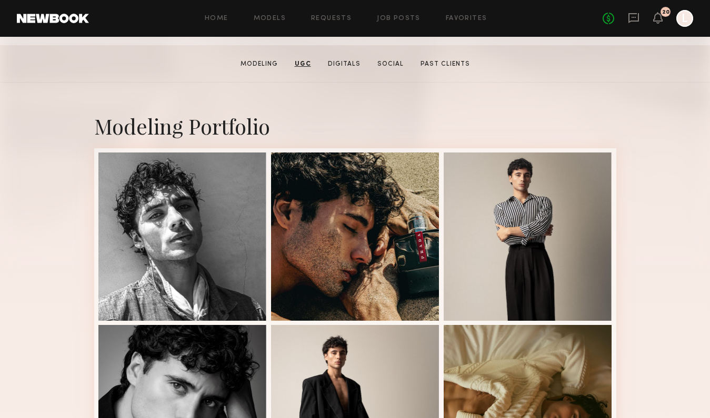
scroll to position [96, 0]
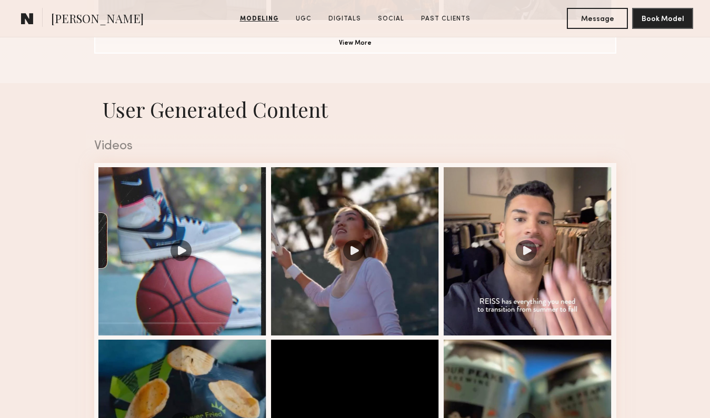
scroll to position [977, 0]
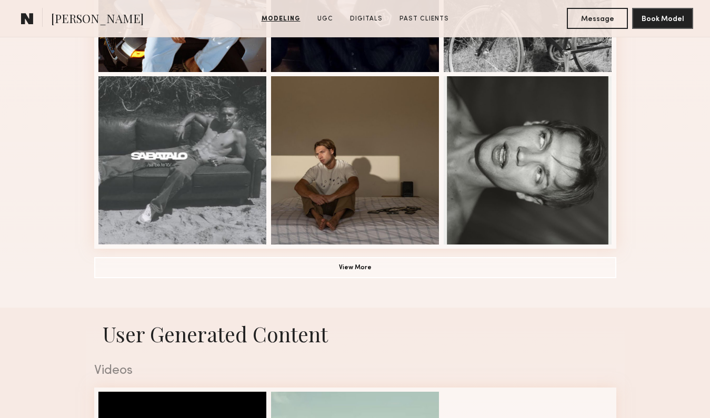
scroll to position [748, 0]
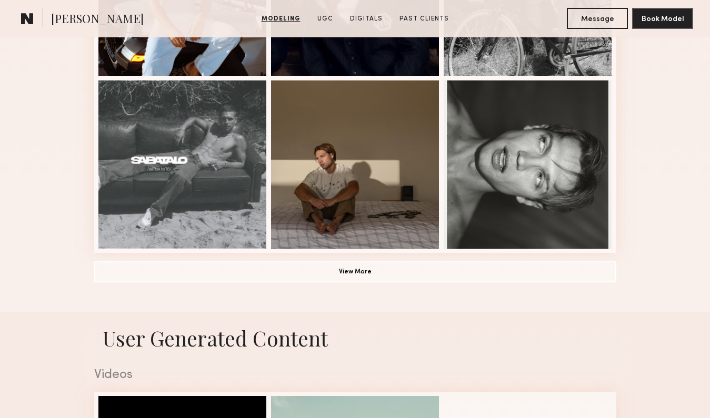
click at [383, 275] on button "View More" at bounding box center [355, 271] width 522 height 21
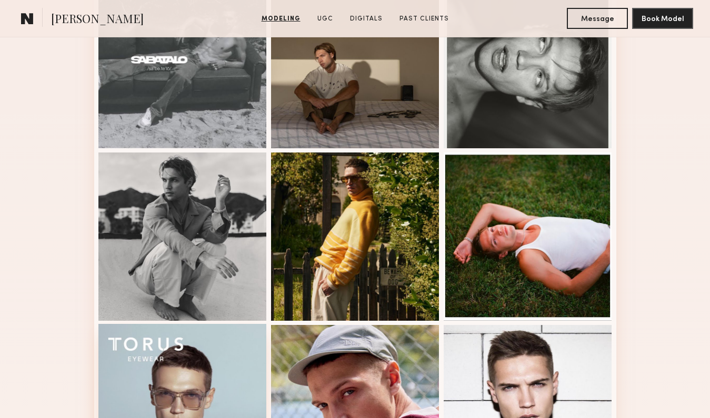
scroll to position [849, 0]
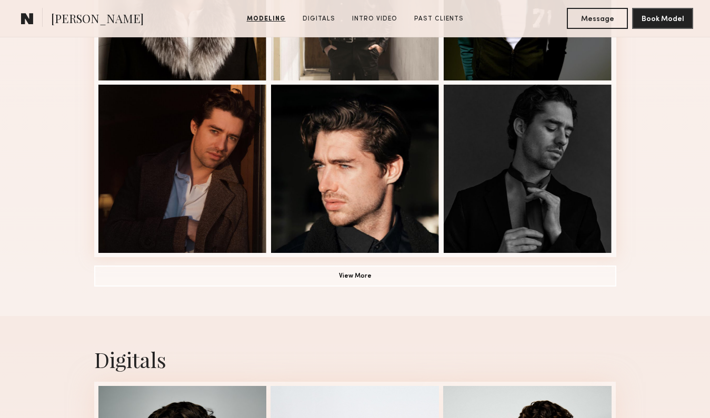
scroll to position [813, 0]
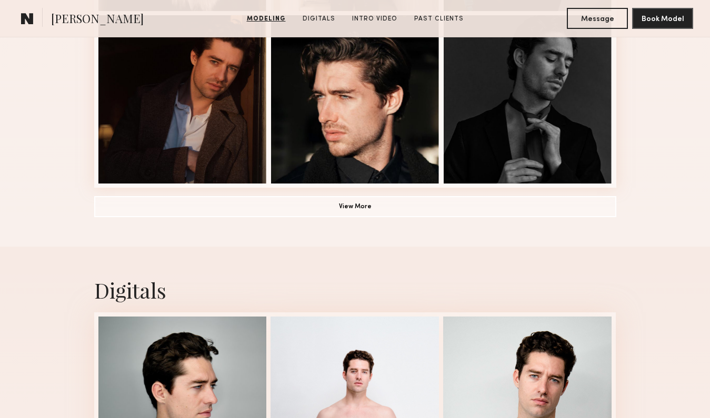
click at [383, 212] on button "View More" at bounding box center [355, 206] width 522 height 21
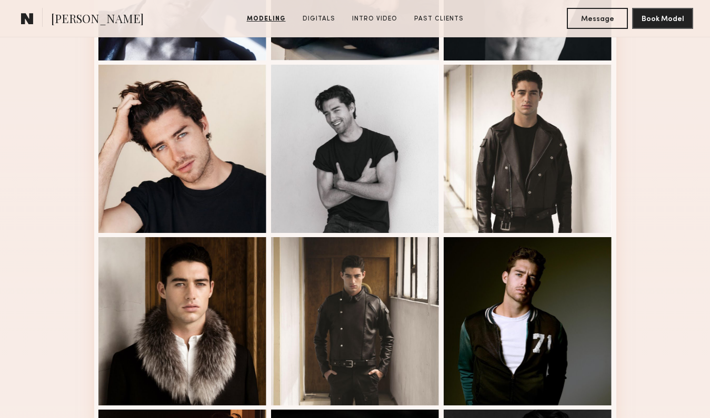
scroll to position [417, 0]
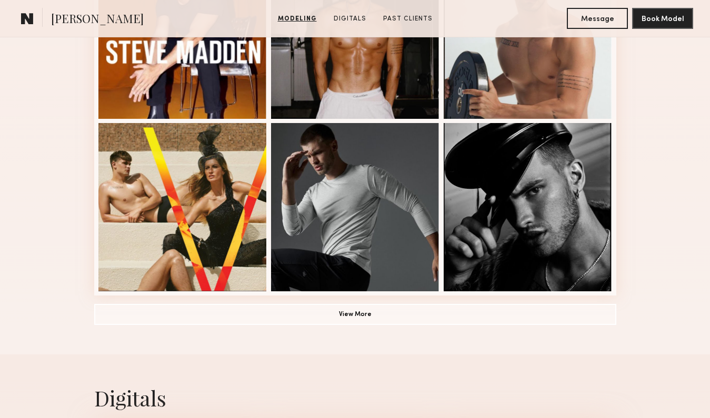
scroll to position [709, 0]
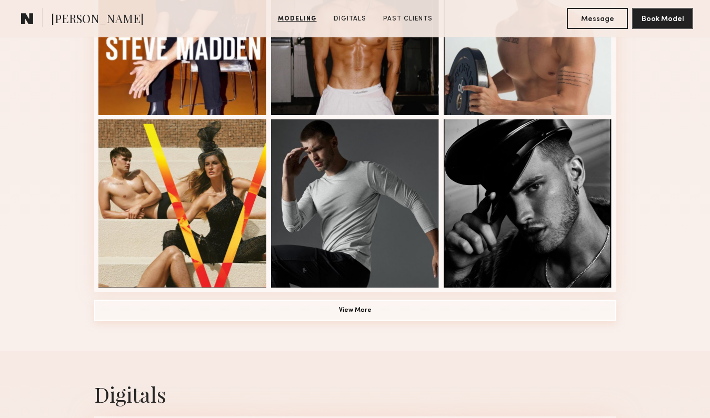
click at [379, 307] on button "View More" at bounding box center [355, 310] width 522 height 21
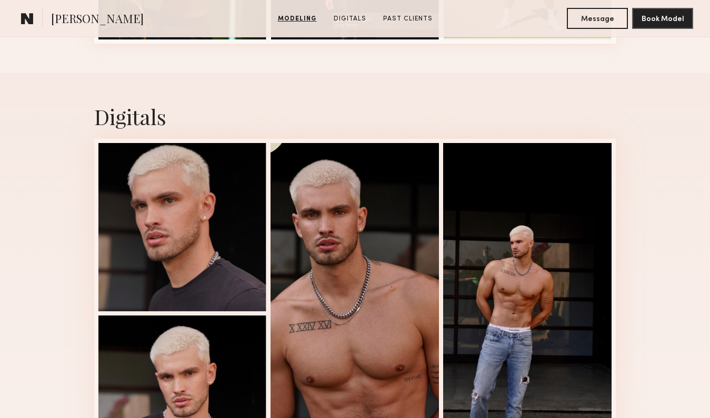
scroll to position [1476, 0]
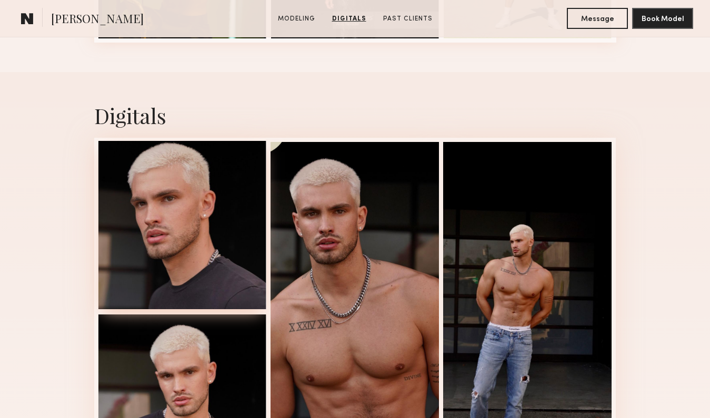
click at [214, 272] on div at bounding box center [182, 225] width 168 height 168
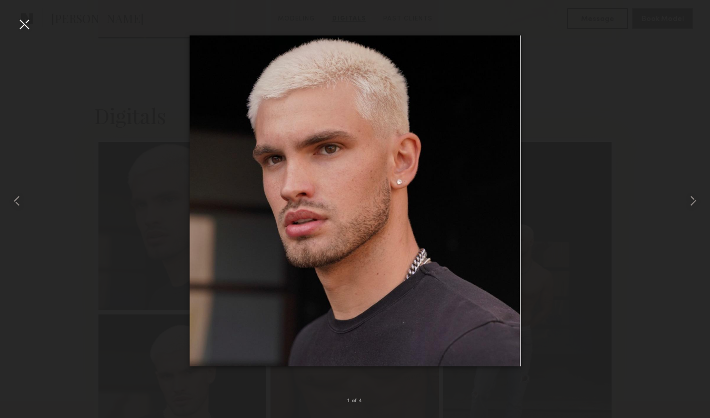
click at [24, 26] on div at bounding box center [24, 24] width 17 height 17
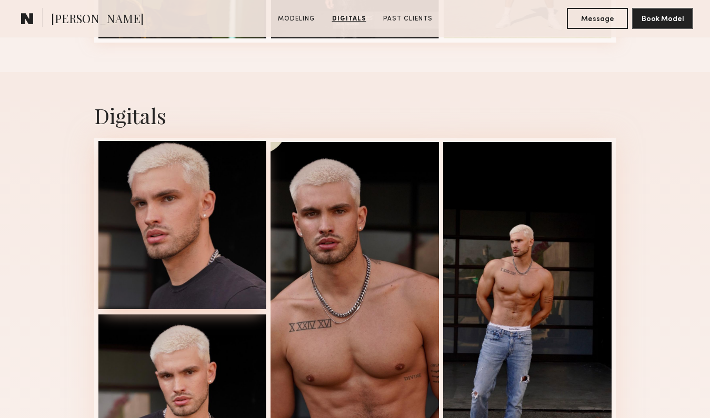
click at [205, 244] on div at bounding box center [182, 225] width 168 height 168
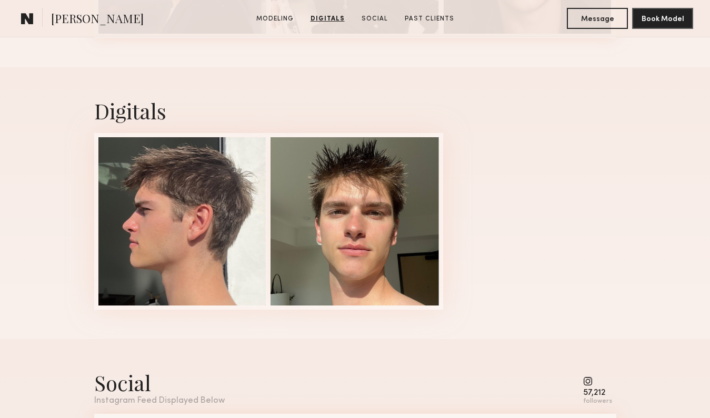
scroll to position [792, 0]
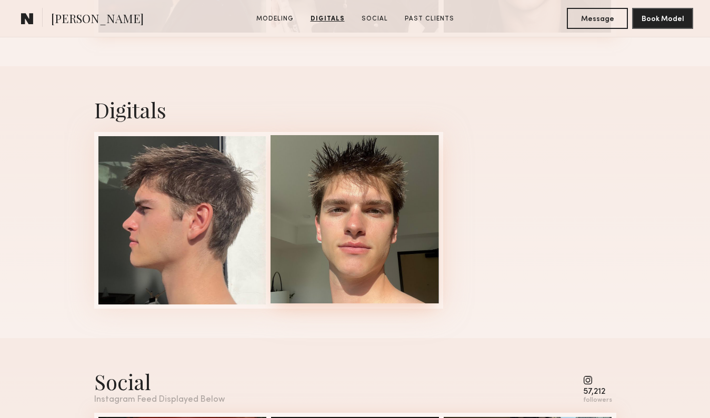
click at [380, 199] on div at bounding box center [354, 219] width 168 height 168
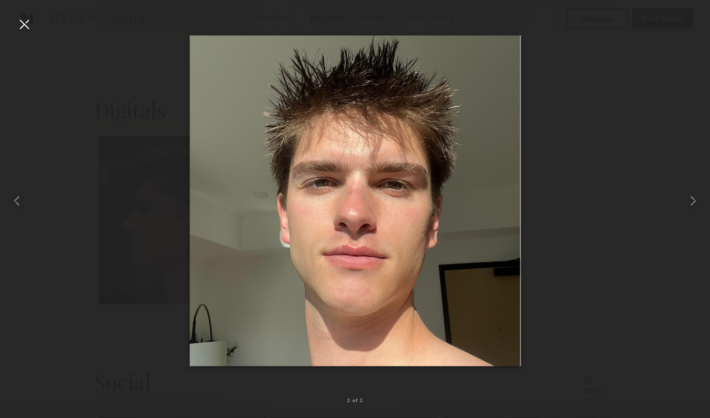
click at [25, 27] on div at bounding box center [24, 24] width 17 height 17
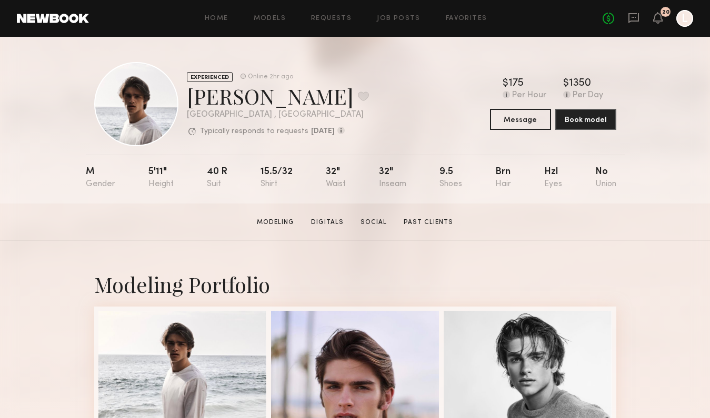
scroll to position [191, 0]
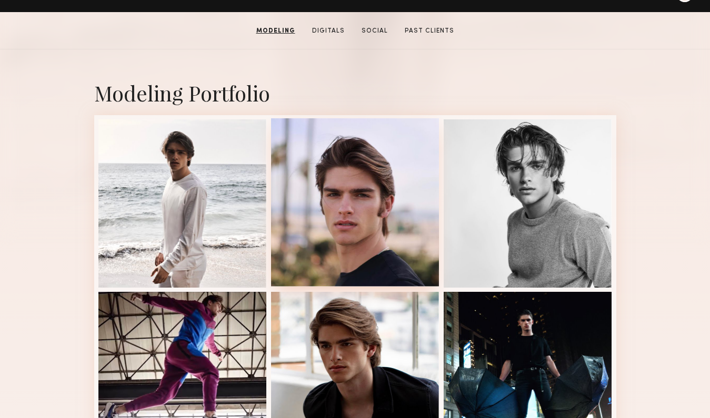
click at [361, 203] on div at bounding box center [355, 202] width 168 height 168
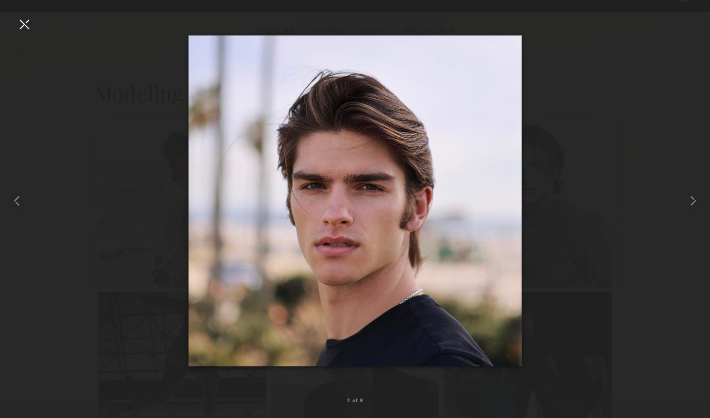
click at [31, 30] on div at bounding box center [24, 24] width 17 height 17
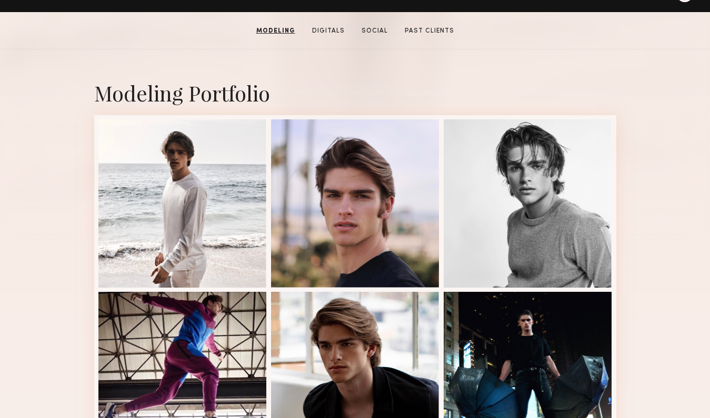
click at [56, 166] on div "Modeling Portfolio" at bounding box center [355, 357] width 710 height 617
